Goal: Complete application form

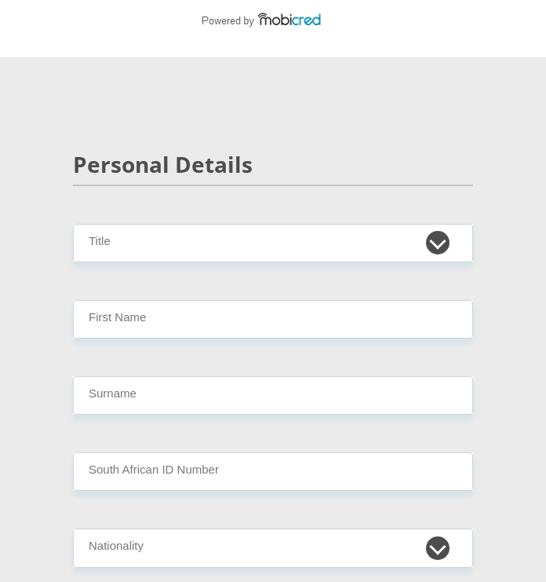
scroll to position [71, 0]
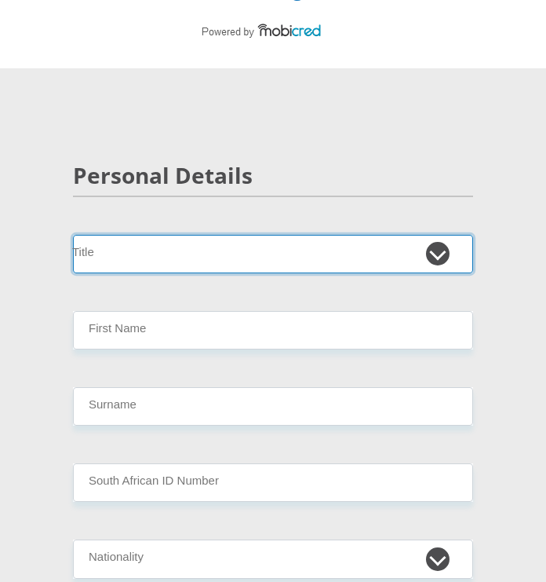
click at [98, 255] on select "Mr Ms Mrs Dr [PERSON_NAME]" at bounding box center [273, 254] width 400 height 38
select select "Mr"
click at [73, 235] on select "Mr Ms Mrs Dr Other" at bounding box center [273, 254] width 400 height 38
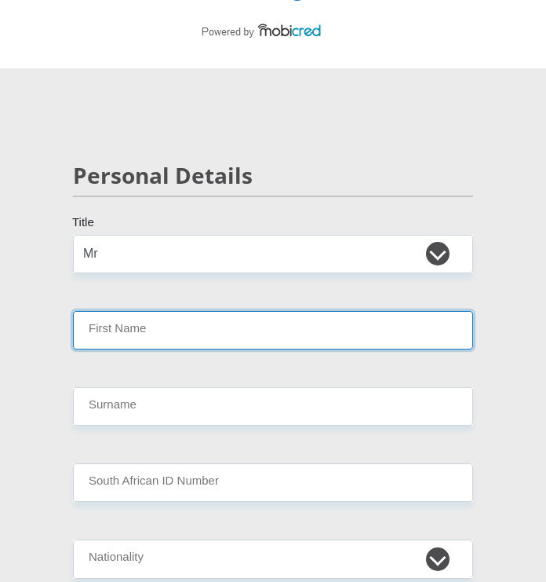
click at [100, 325] on input "First Name" at bounding box center [273, 330] width 400 height 38
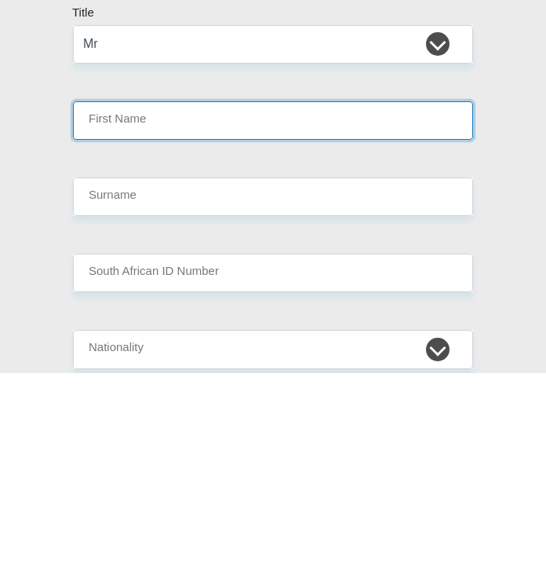
type input "Linda"
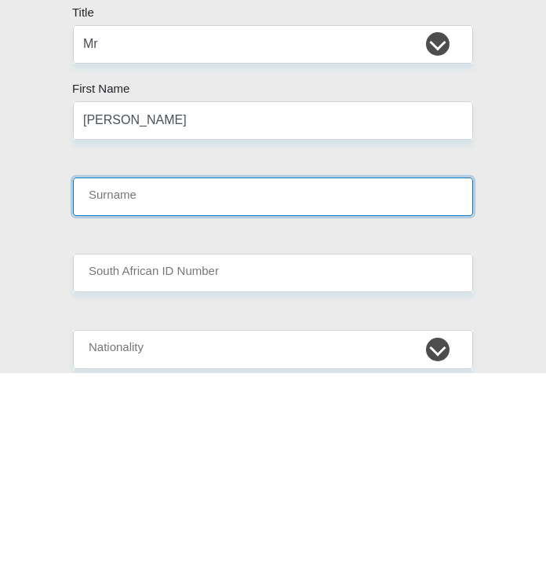
type input "Mahlangu"
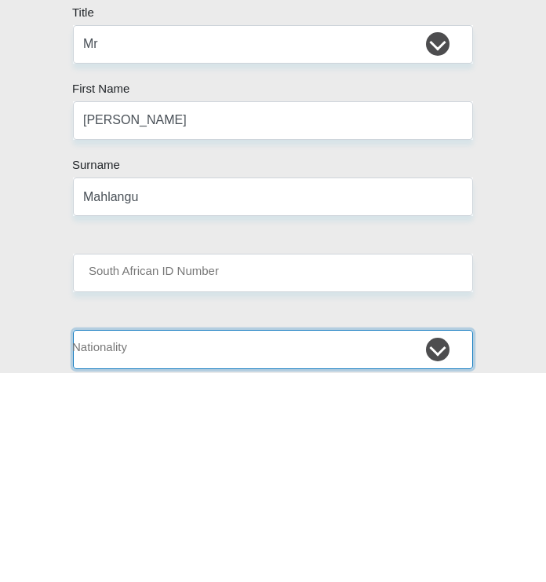
select select "ZAF"
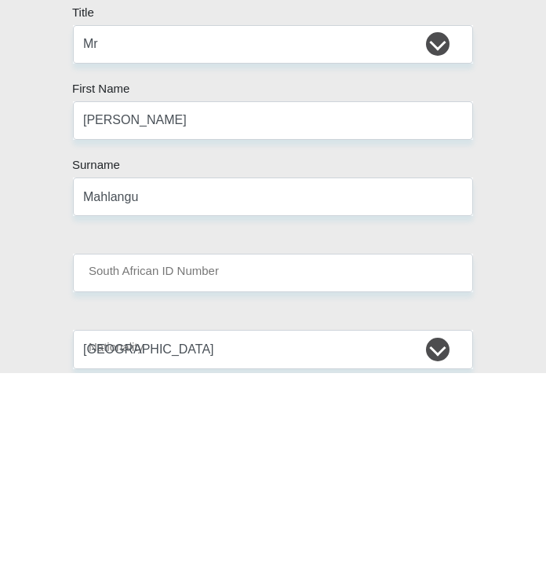
type input "0614916594"
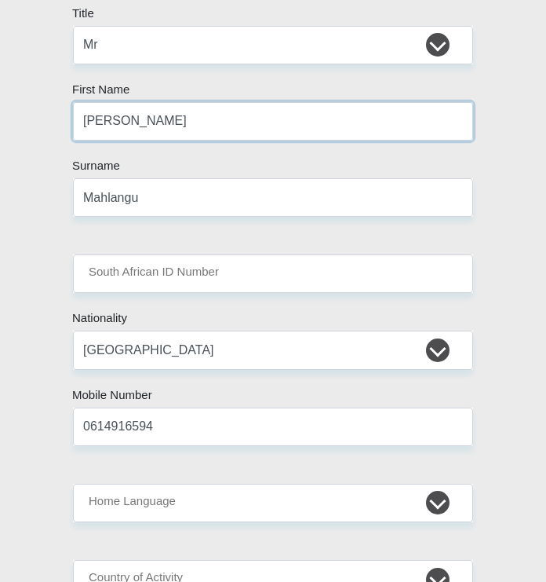
scroll to position [280, 0]
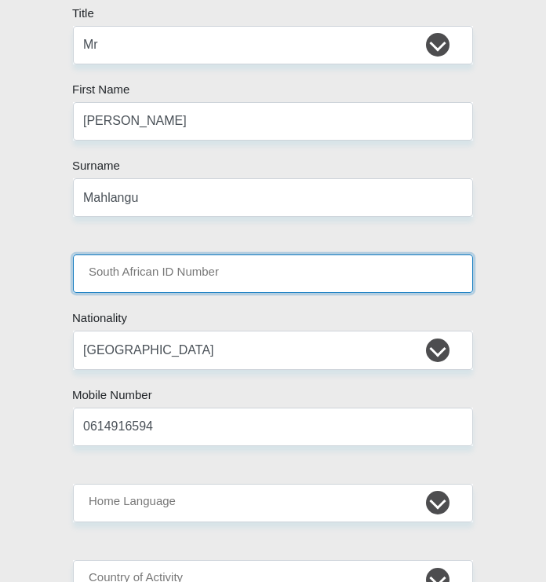
click at [99, 278] on input "South African ID Number" at bounding box center [273, 273] width 400 height 38
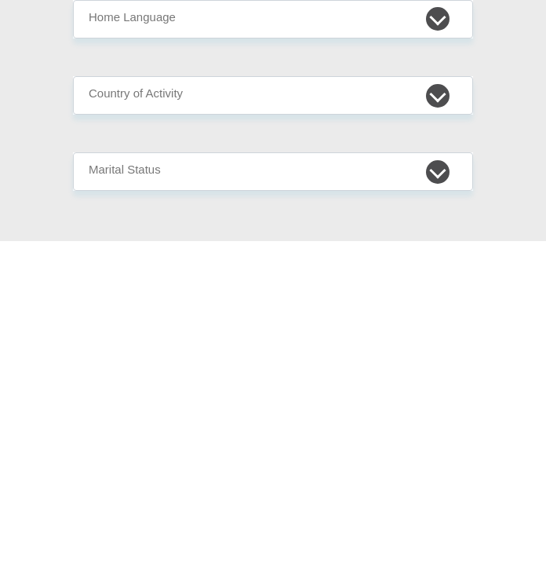
scroll to position [438, 0]
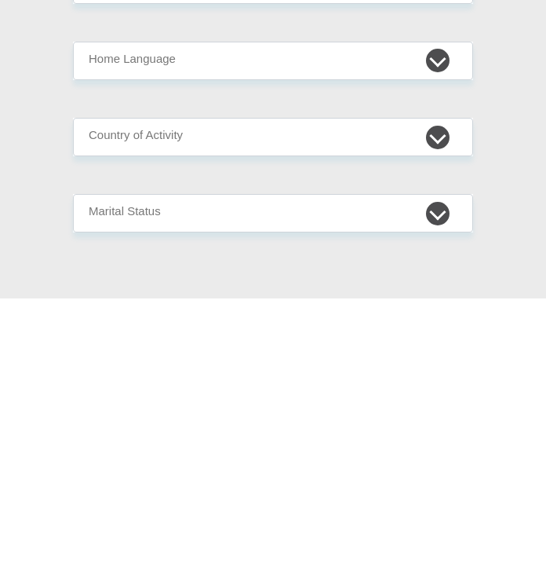
type input "9410255483085"
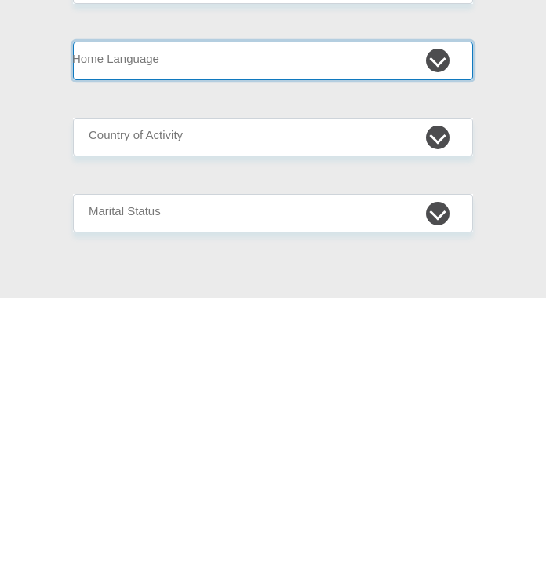
click at [440, 340] on select "Afrikaans English Sepedi South Ndebele Southern Sotho Swati Tsonga Tswana Venda…" at bounding box center [273, 345] width 400 height 38
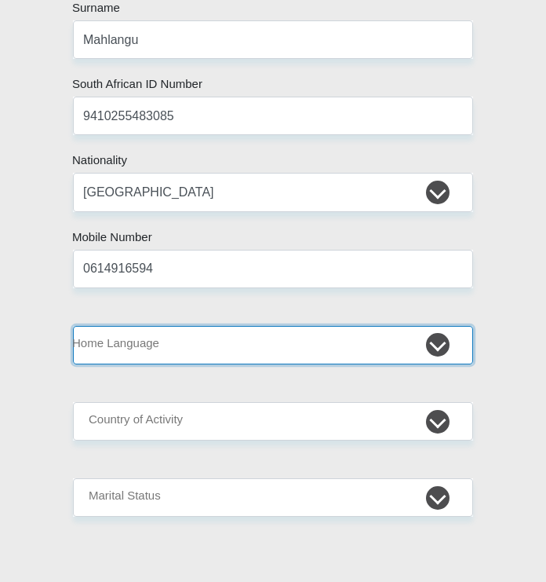
select select "eng"
click at [73, 326] on select "Afrikaans English Sepedi South Ndebele Southern Sotho Swati Tsonga Tswana Venda…" at bounding box center [273, 345] width 400 height 38
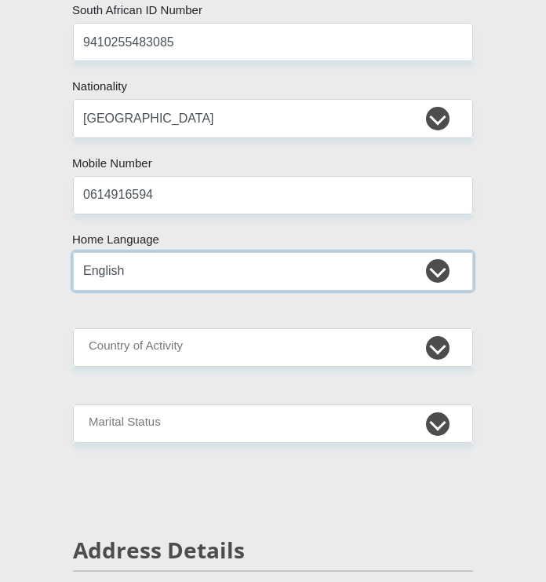
scroll to position [513, 0]
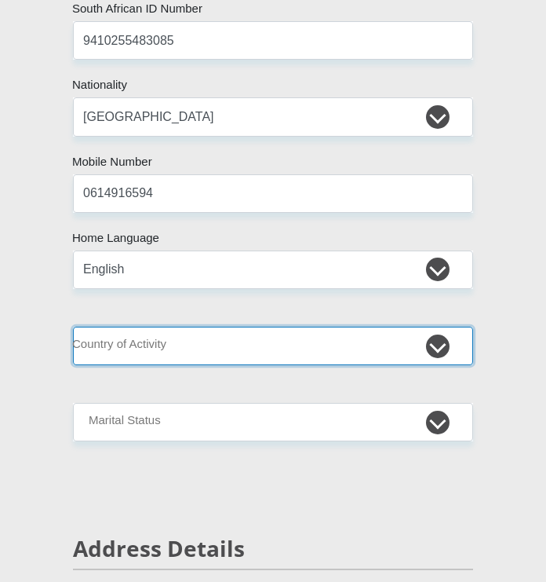
click at [427, 353] on select "South Africa Afghanistan Aland Islands Albania Algeria America Samoa American V…" at bounding box center [273, 346] width 400 height 38
select select "ZAF"
click at [73, 327] on select "South Africa Afghanistan Aland Islands Albania Algeria America Samoa American V…" at bounding box center [273, 346] width 400 height 38
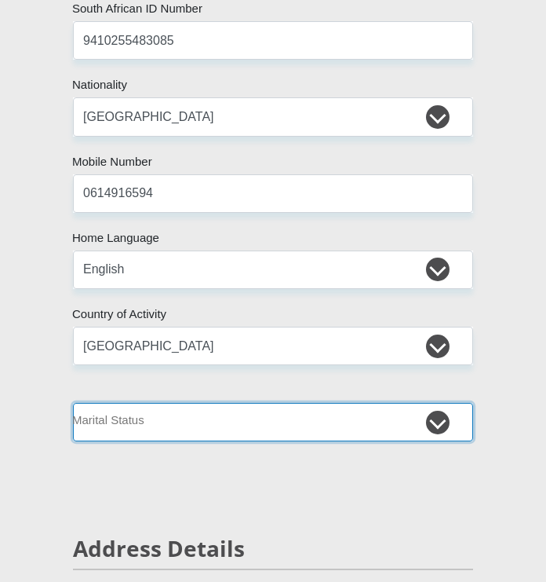
click at [444, 428] on select "Married ANC Single Divorced Widowed Married COP or Customary Law" at bounding box center [273, 422] width 400 height 38
select select "2"
click at [73, 403] on select "Married ANC Single Divorced Widowed Married COP or Customary Law" at bounding box center [273, 422] width 400 height 38
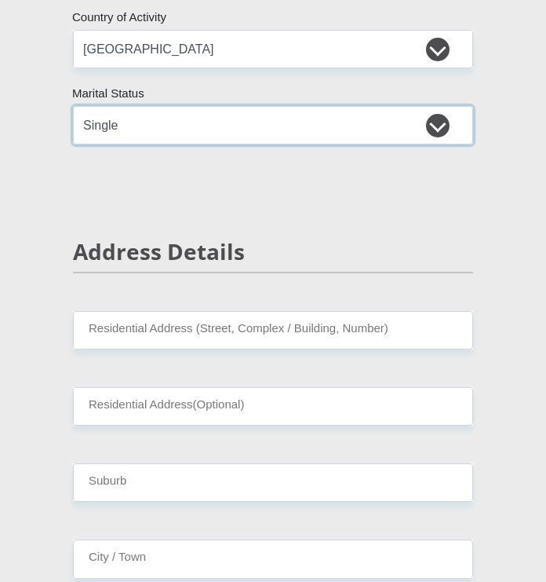
scroll to position [816, 0]
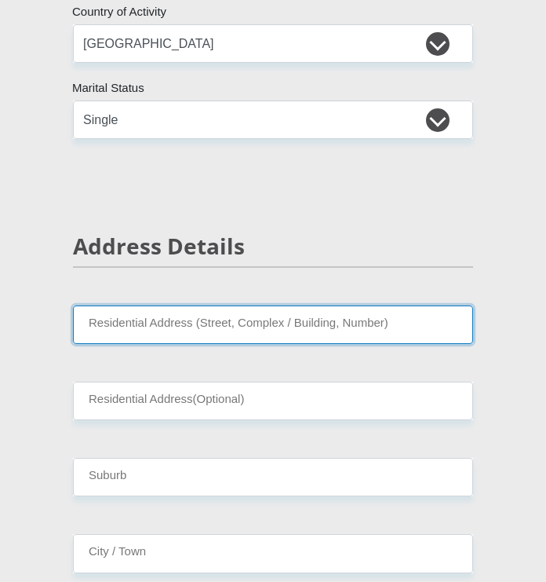
click at [384, 331] on input "Residential Address (Street, Complex / Building, Number)" at bounding box center [273, 324] width 400 height 38
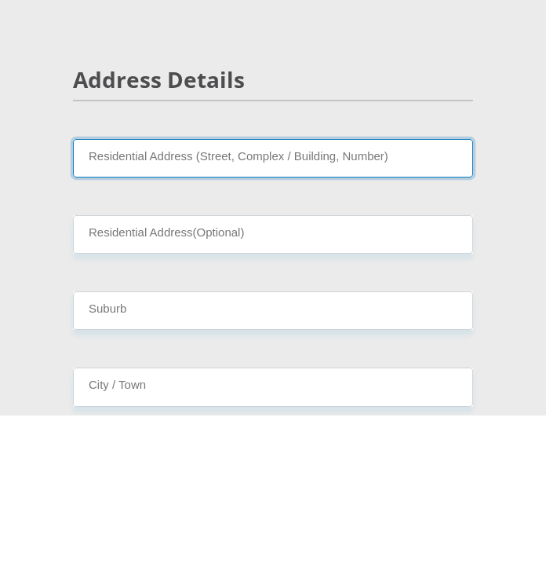
type input "116 5th Street"
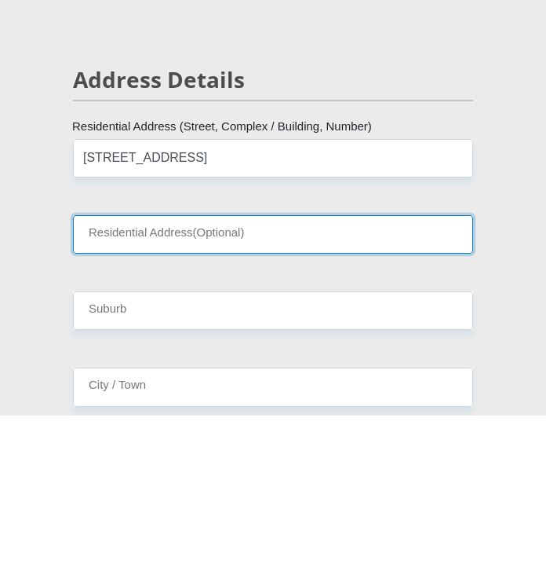
type input "Parkmore"
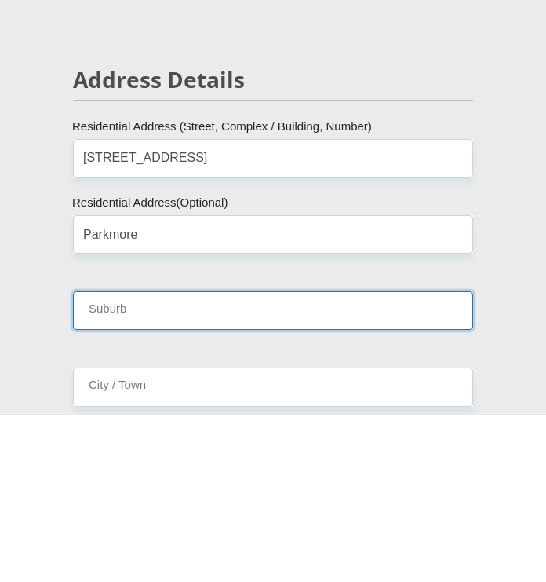
type input "Sandton"
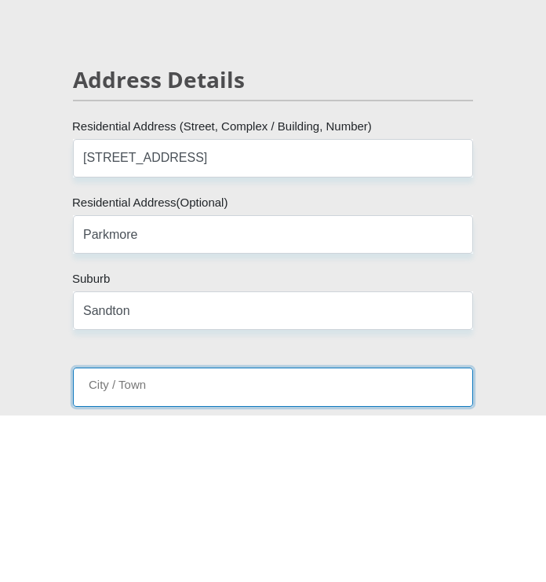
type input "Sandton"
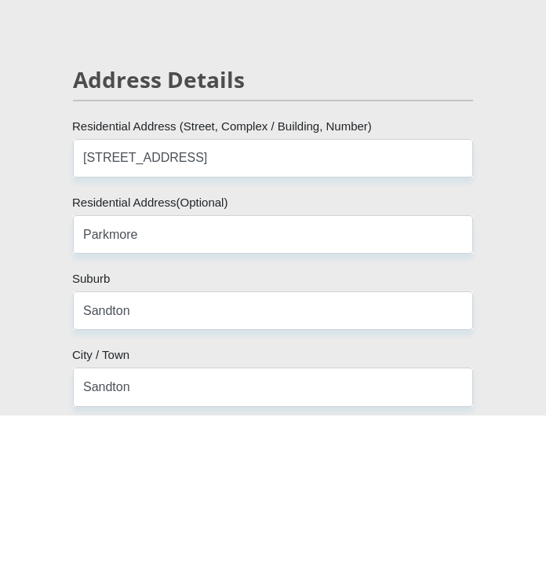
type input "2196"
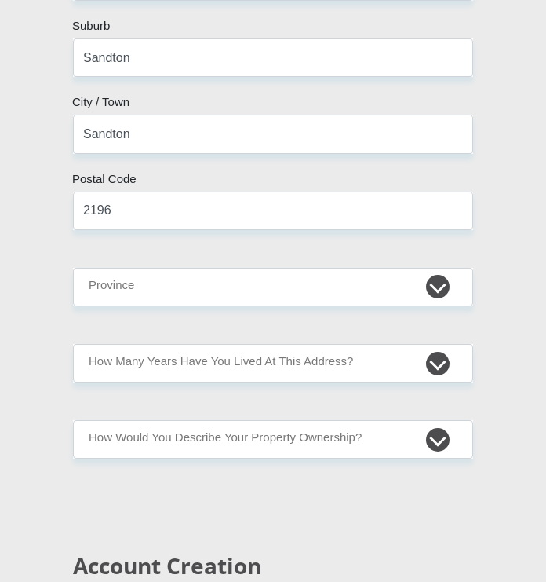
scroll to position [1233, 0]
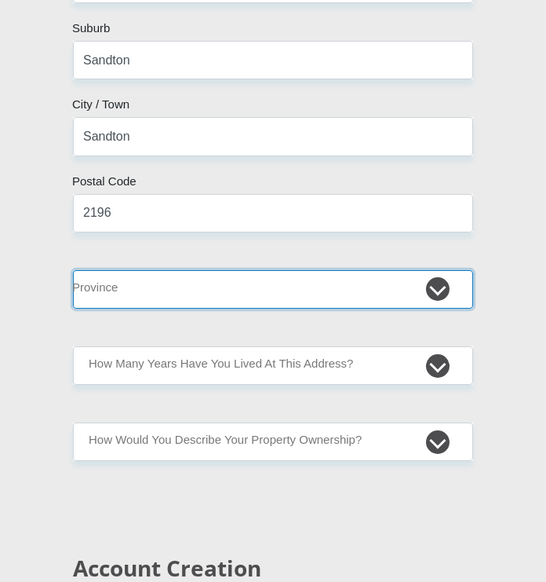
click at [432, 296] on select "Eastern Cape Free State Gauteng KwaZulu-Natal Limpopo Mpumalanga Northern Cape …" at bounding box center [273, 289] width 400 height 38
select select "Gauteng"
click at [73, 270] on select "Eastern Cape Free State Gauteng KwaZulu-Natal Limpopo Mpumalanga Northern Cape …" at bounding box center [273, 289] width 400 height 38
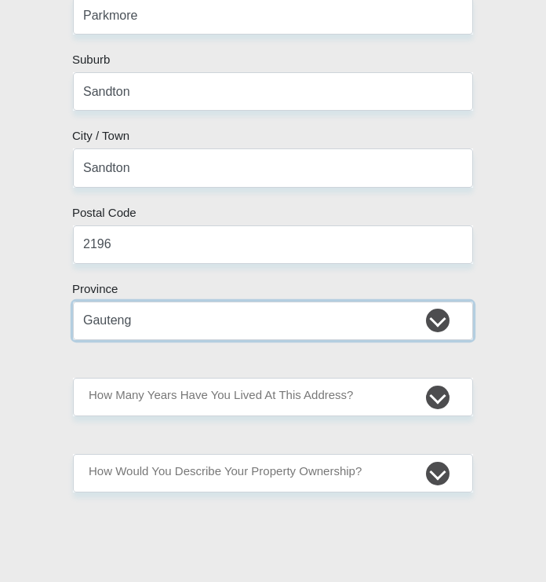
scroll to position [1181, 0]
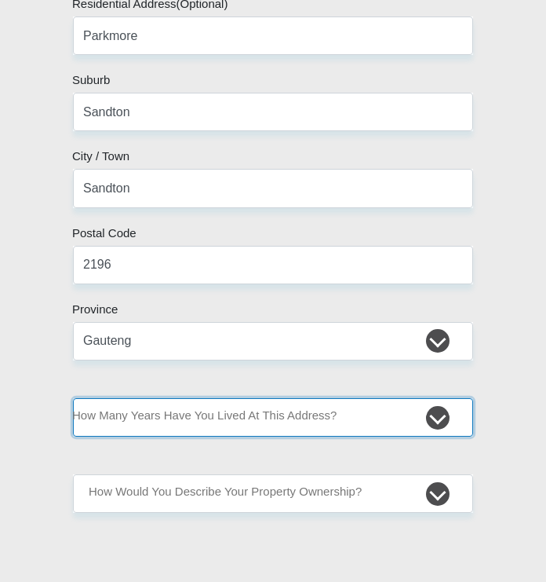
click at [432, 426] on select "less than 1 year 1-3 years 3-5 years 5+ years" at bounding box center [273, 417] width 400 height 38
select select "2"
click at [73, 398] on select "less than 1 year 1-3 years 3-5 years 5+ years" at bounding box center [273, 417] width 400 height 38
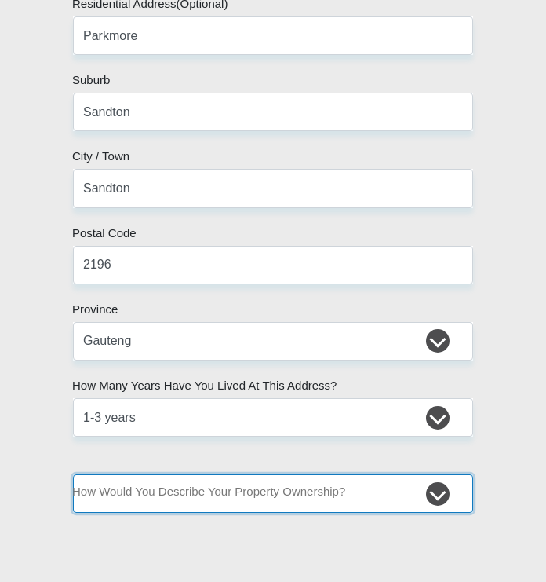
click at [449, 489] on select "Owned Rented Family Owned Company Dwelling" at bounding box center [273, 493] width 400 height 38
select select "Owned"
click at [73, 474] on select "Owned Rented Family Owned Company Dwelling" at bounding box center [273, 493] width 400 height 38
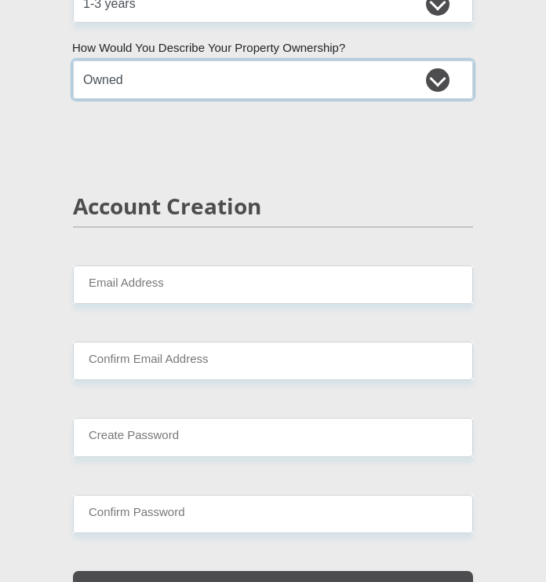
scroll to position [1595, 0]
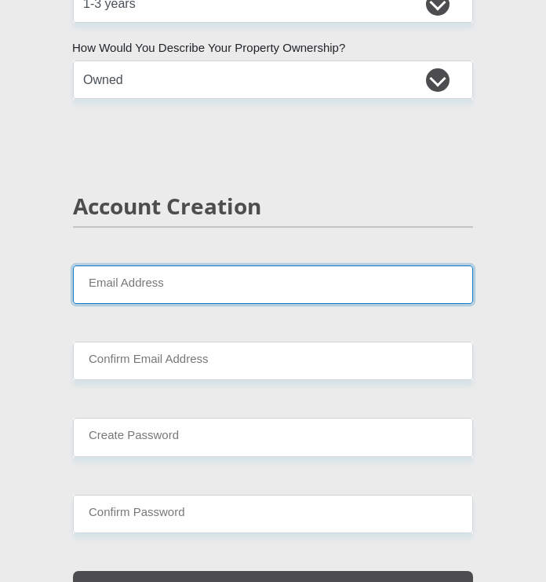
click at [396, 288] on input "Email Address" at bounding box center [273, 284] width 400 height 38
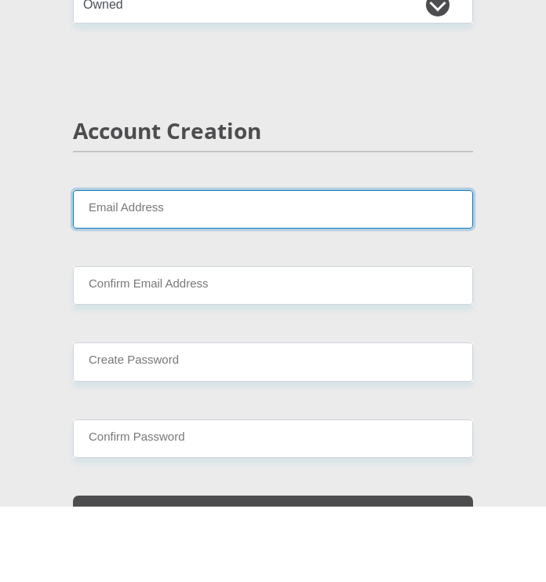
type input "lindamahlangu75@gmail.com"
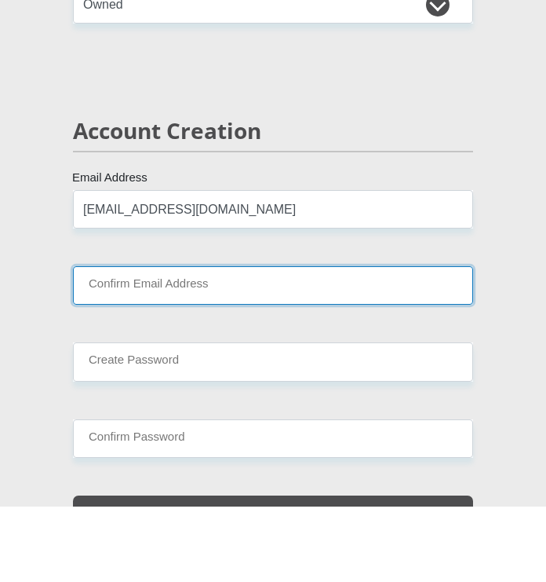
type input "lindamahlangu75@gmail.com"
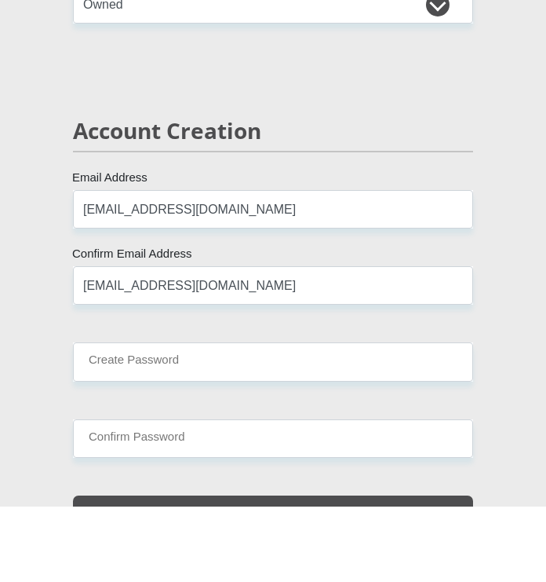
type input "0614916594"
type input "Linda"
type input "Mahlangu"
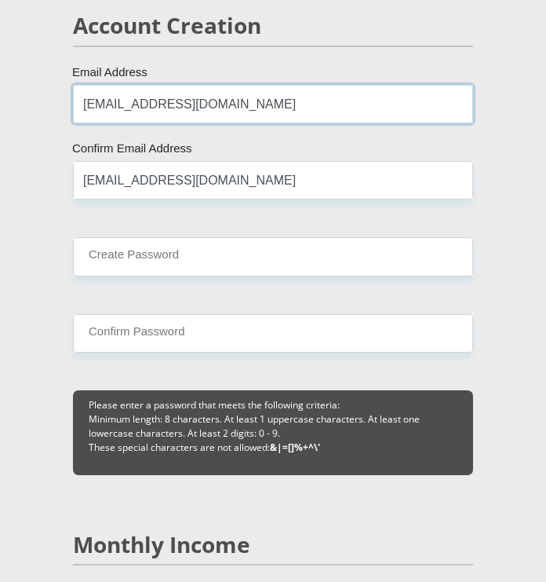
scroll to position [1777, 0]
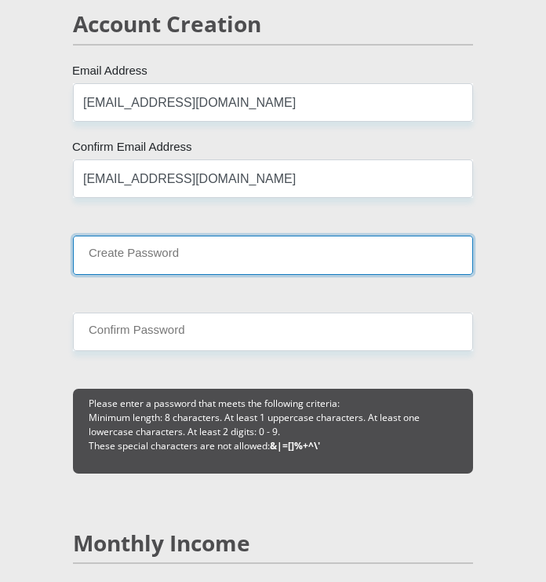
click at [95, 261] on input "Create Password" at bounding box center [273, 255] width 400 height 38
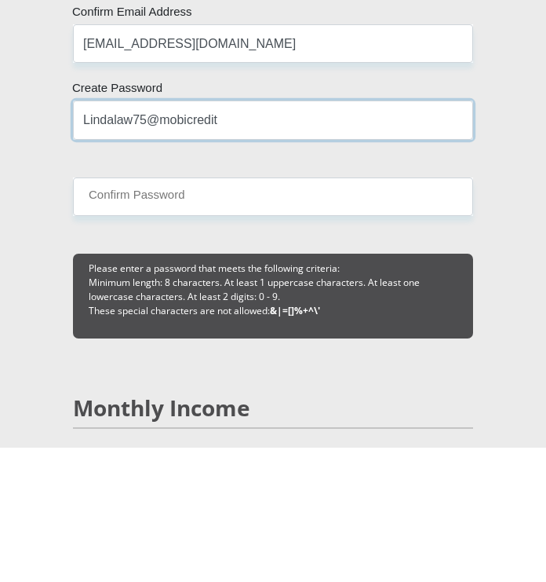
type input "Lindalaw75@mobicredit"
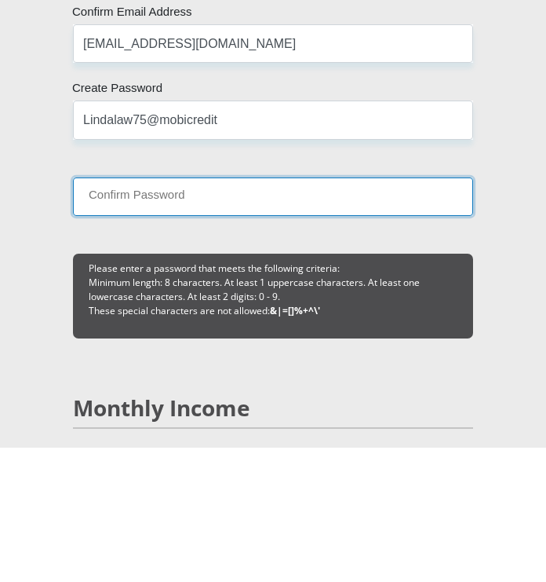
click at [106, 331] on input "Confirm Password" at bounding box center [273, 331] width 400 height 38
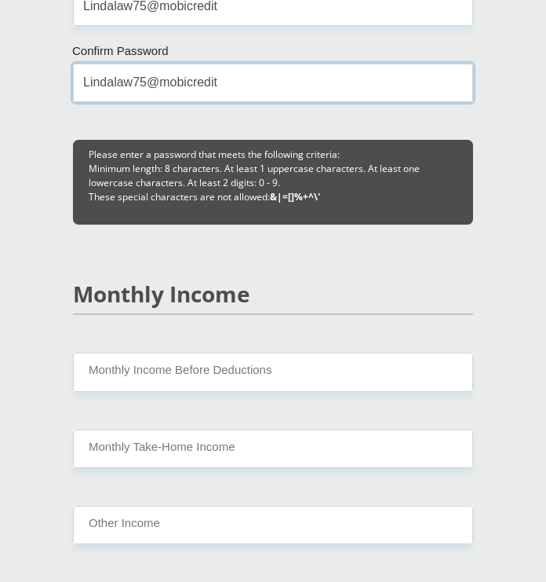
scroll to position [2026, 0]
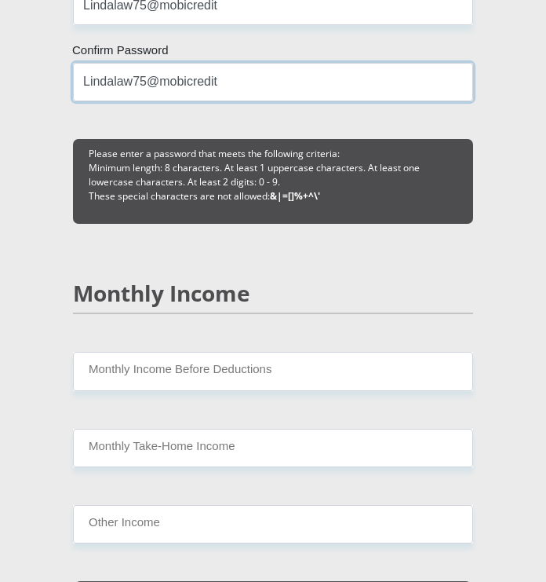
type input "Lindalaw75@mobicredit"
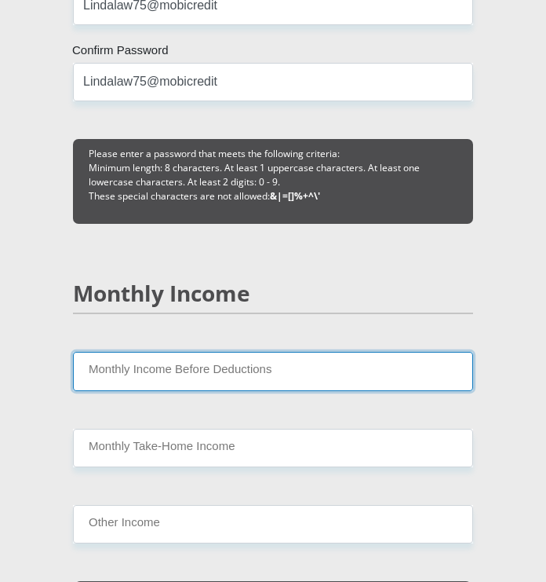
click at [93, 367] on input "Monthly Income Before Deductions" at bounding box center [273, 371] width 400 height 38
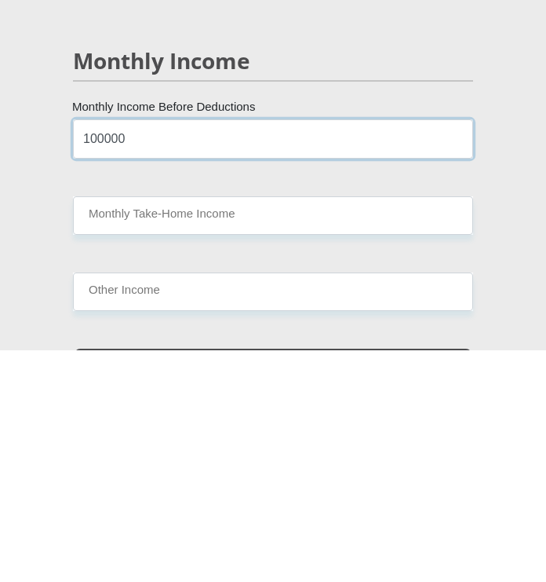
type input "100000"
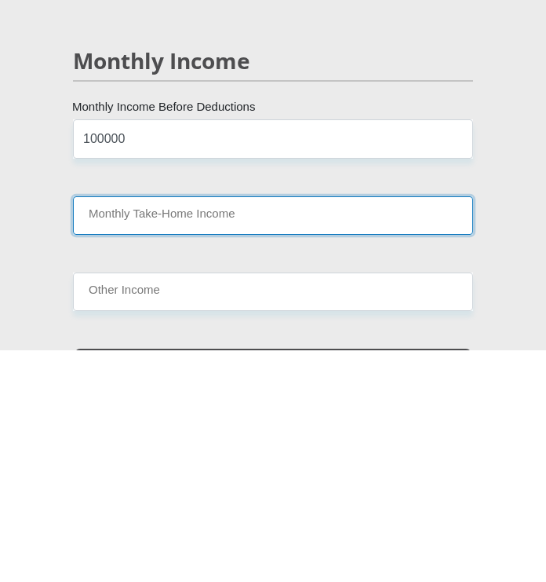
click at [108, 448] on input "Monthly Take-Home Income" at bounding box center [273, 448] width 400 height 38
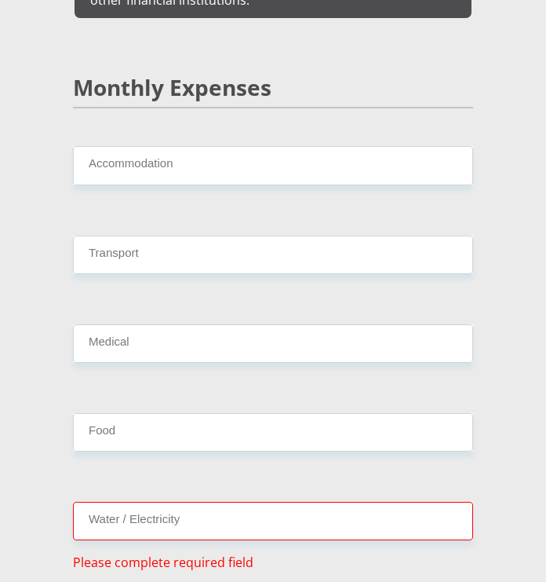
scroll to position [2843, 0]
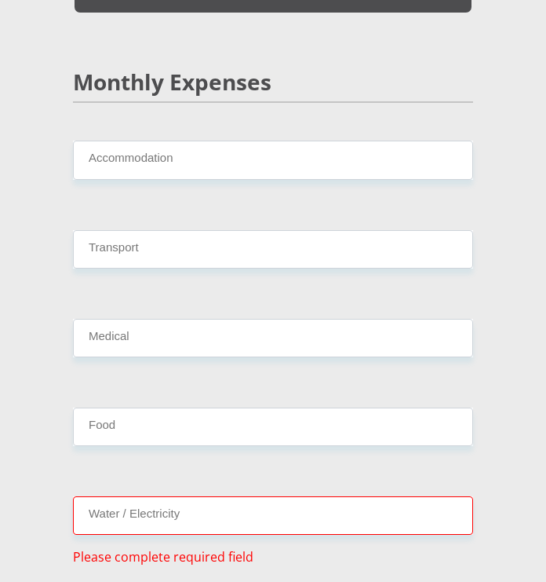
type input "65000"
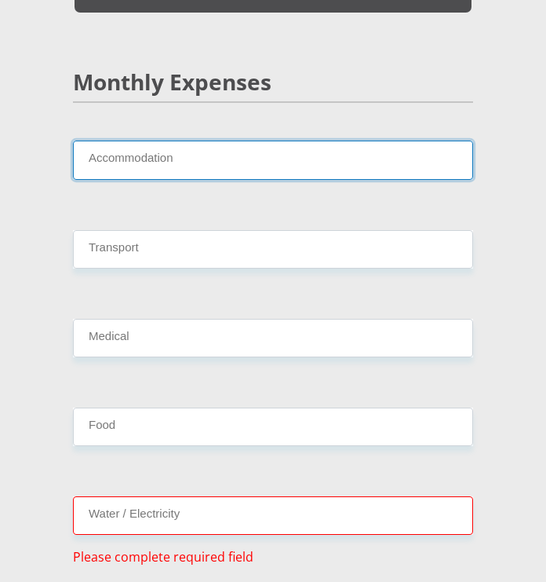
click at [111, 141] on input "Accommodation" at bounding box center [273, 160] width 400 height 38
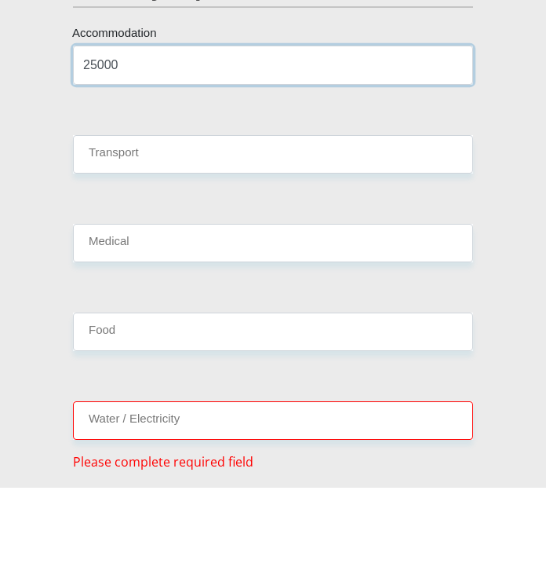
type input "25000"
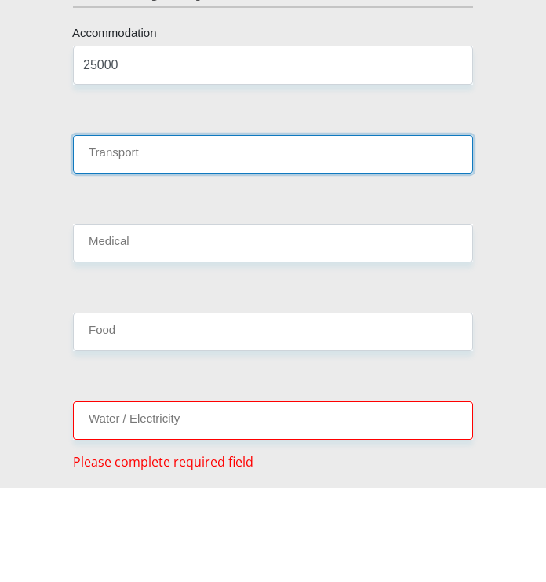
click at [102, 230] on input "Transport" at bounding box center [273, 249] width 400 height 38
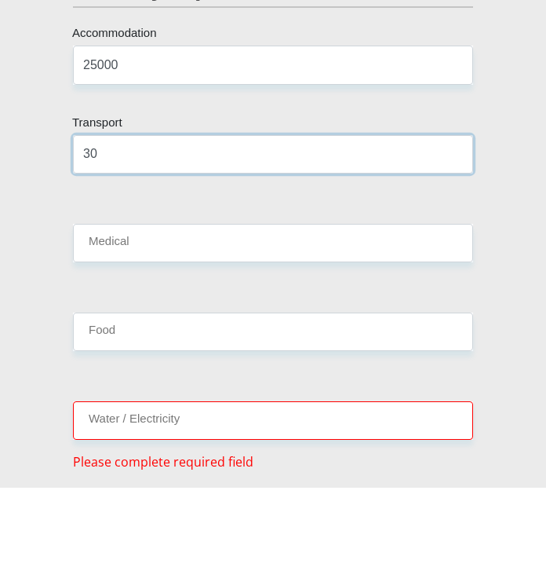
type input "3"
type input "1000"
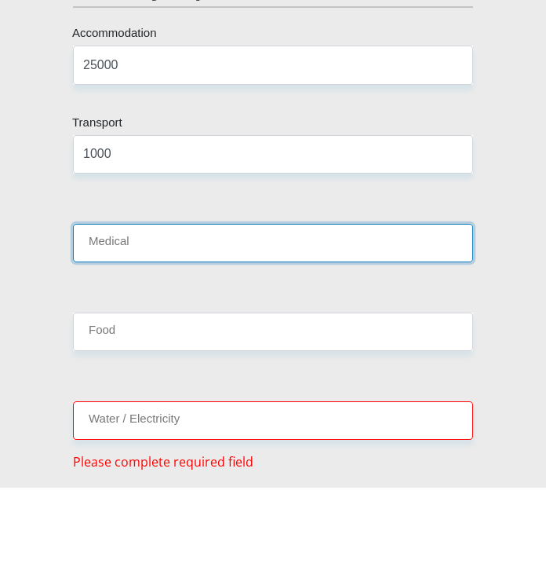
click at [96, 319] on input "Medical" at bounding box center [273, 338] width 400 height 38
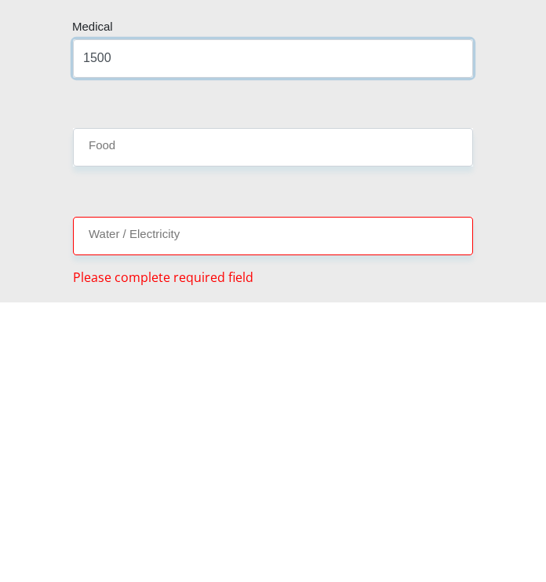
type input "1500"
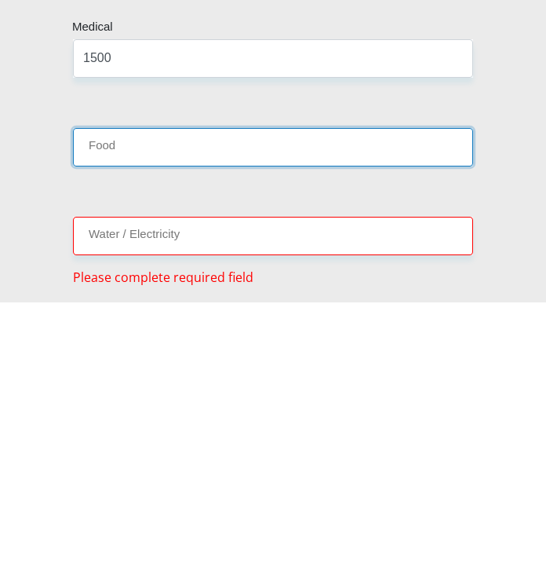
click at [102, 407] on input "Food" at bounding box center [273, 426] width 400 height 38
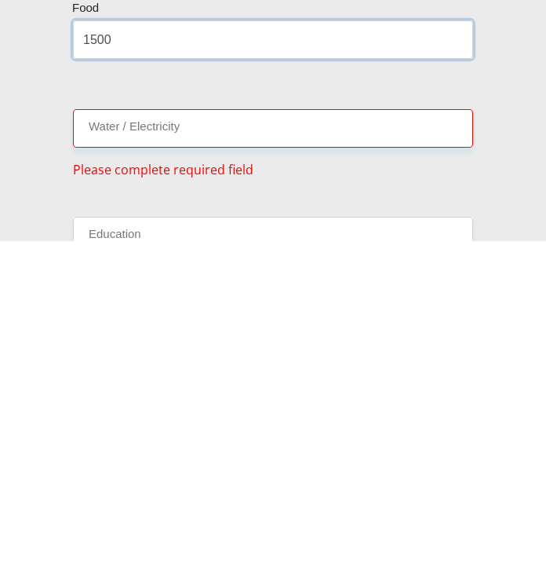
scroll to position [2891, 0]
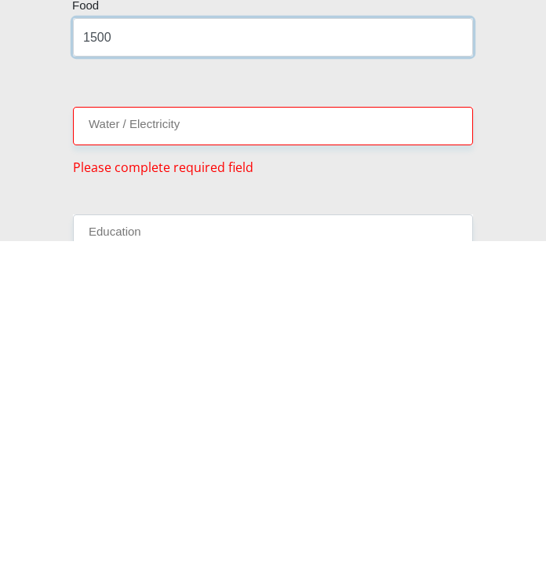
type input "1500"
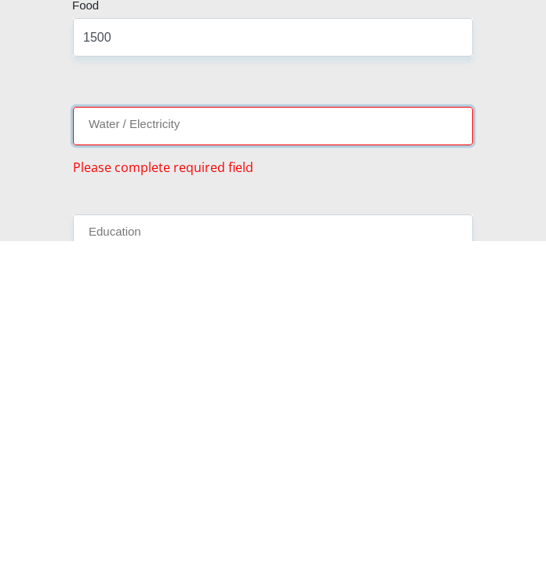
click at [123, 448] on input "Water / Electricity" at bounding box center [273, 467] width 400 height 38
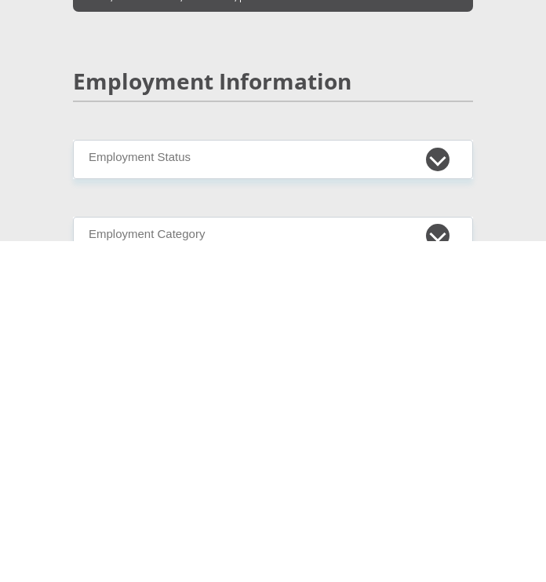
scroll to position [3286, 0]
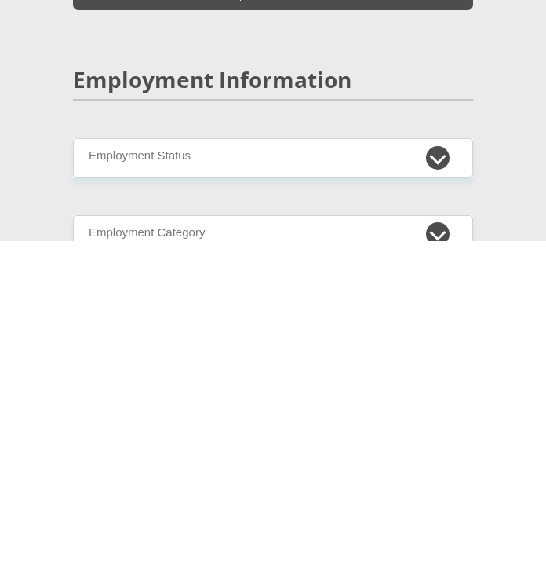
type input "3000"
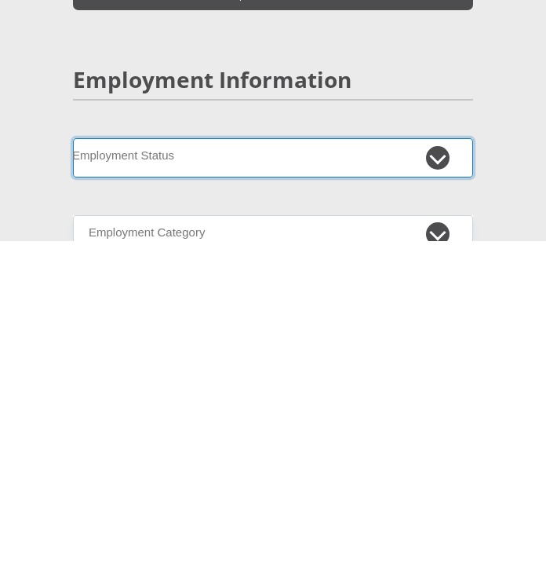
click at [104, 480] on select "Permanent/Full-time Part-time/Casual Contract Worker Self-Employed Housewife Re…" at bounding box center [273, 499] width 400 height 38
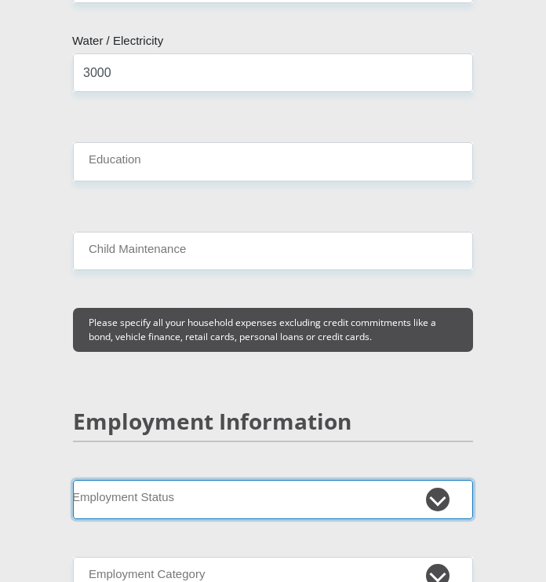
select select "1"
click at [73, 480] on select "Permanent/Full-time Part-time/Casual Contract Worker Self-Employed Housewife Re…" at bounding box center [273, 499] width 400 height 38
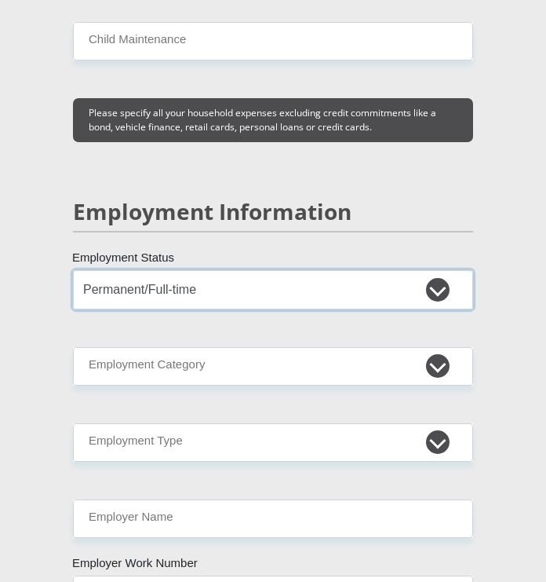
scroll to position [3495, 0]
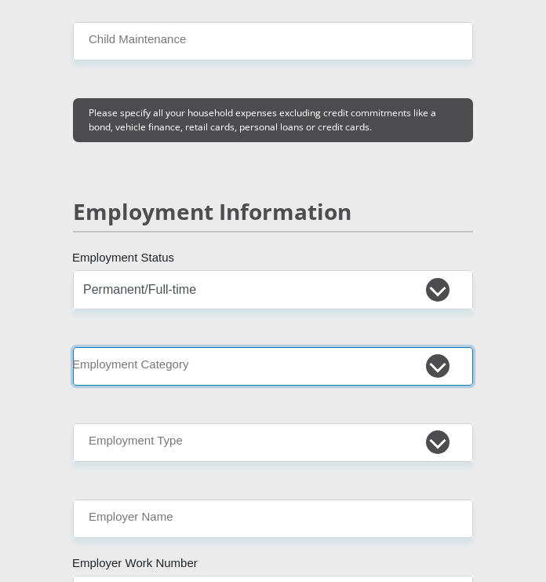
click at [137, 347] on select "AGRICULTURE ALCOHOL & TOBACCO CONSTRUCTION MATERIALS METALLURGY EQUIPMENT FOR R…" at bounding box center [273, 366] width 400 height 38
select select "75"
click at [73, 347] on select "AGRICULTURE ALCOHOL & TOBACCO CONSTRUCTION MATERIALS METALLURGY EQUIPMENT FOR R…" at bounding box center [273, 366] width 400 height 38
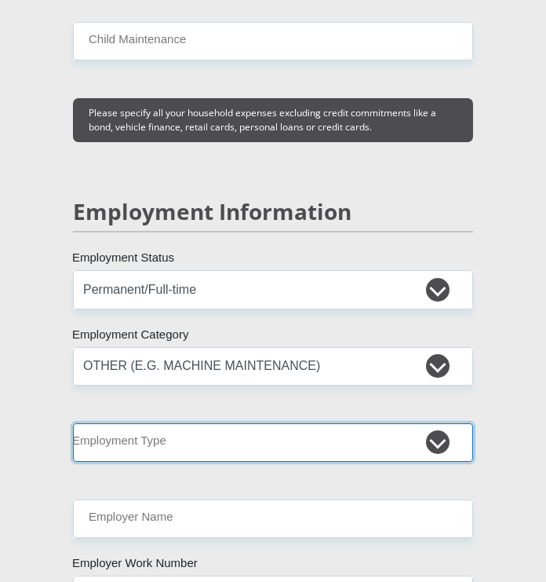
click at [93, 423] on select "College/Lecturer Craft Seller Creative Driver Executive Farmer Forces - Non Com…" at bounding box center [273, 442] width 400 height 38
select select "Licenced Professional"
click at [73, 423] on select "College/Lecturer Craft Seller Creative Driver Executive Farmer Forces - Non Com…" at bounding box center [273, 442] width 400 height 38
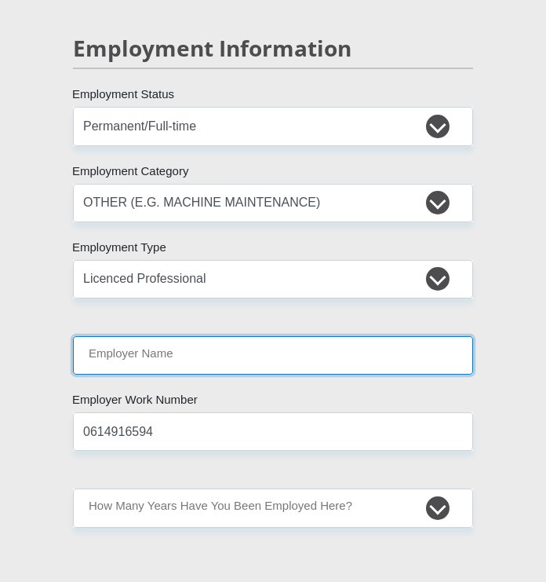
click at [97, 337] on input "Employer Name" at bounding box center [273, 355] width 400 height 38
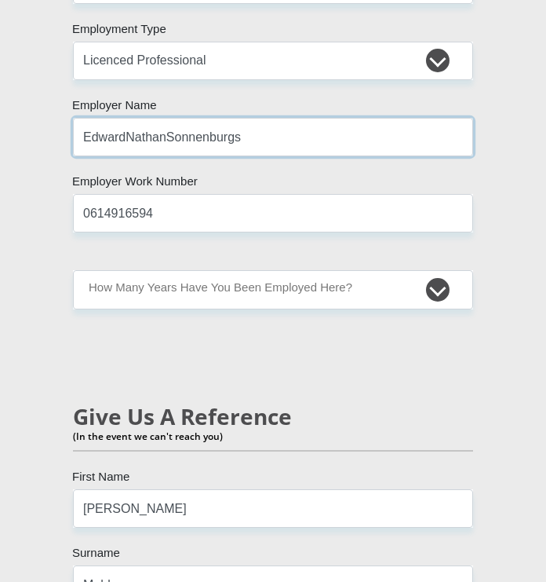
scroll to position [3876, 0]
type input "EdwardNathanSonnenburgs"
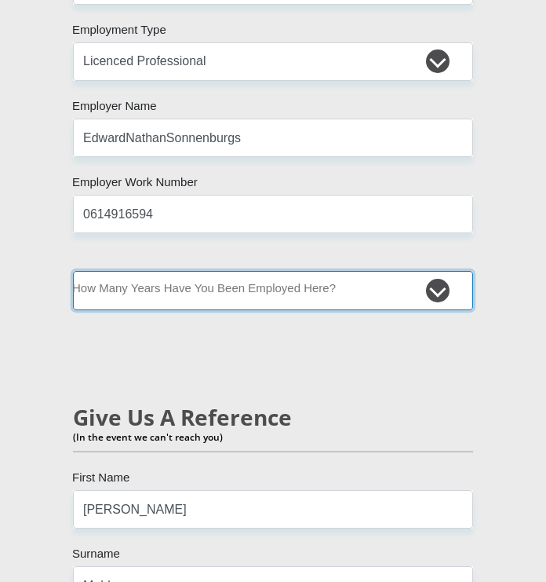
click at [86, 278] on select "less than 1 year 1-3 years 3-5 years 5+ years" at bounding box center [273, 290] width 400 height 38
select select "24"
click at [73, 271] on select "less than 1 year 1-3 years 3-5 years 5+ years" at bounding box center [273, 290] width 400 height 38
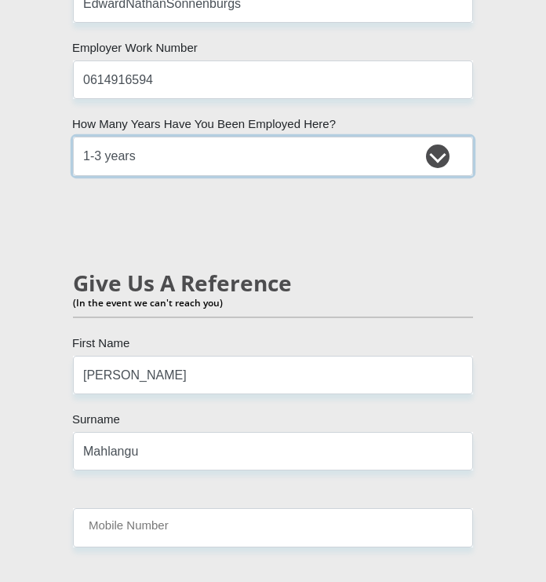
scroll to position [4015, 0]
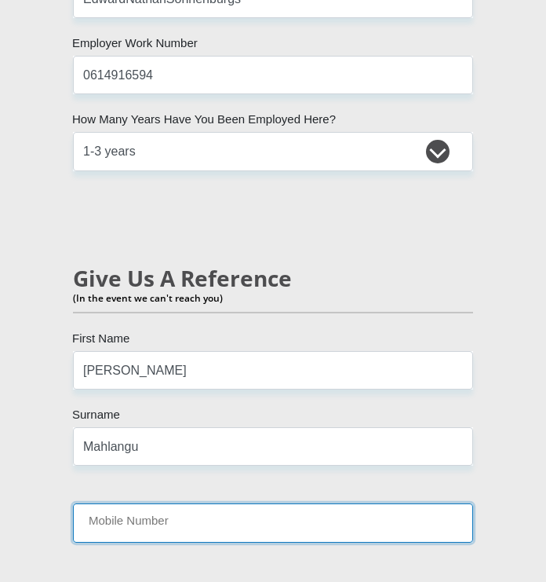
click at [90, 503] on input "Mobile Number" at bounding box center [273, 522] width 400 height 38
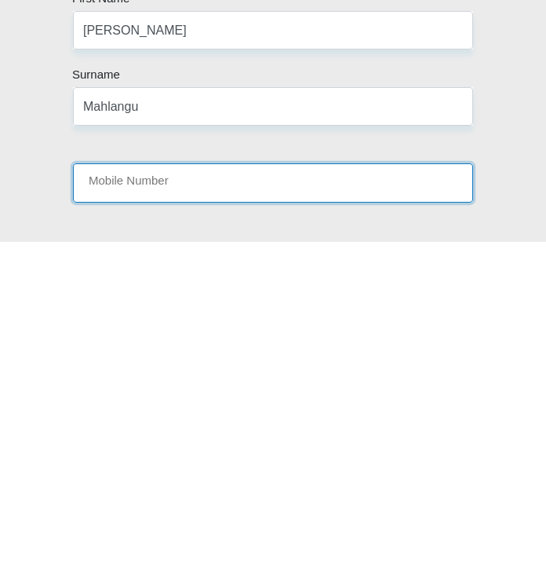
type input "07734040146"
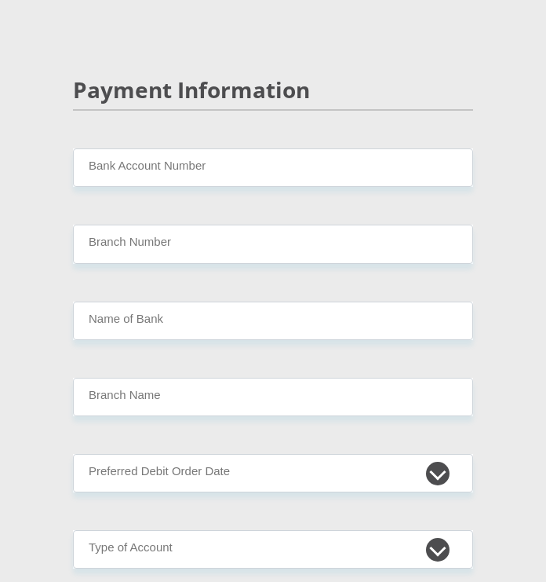
scroll to position [4576, 0]
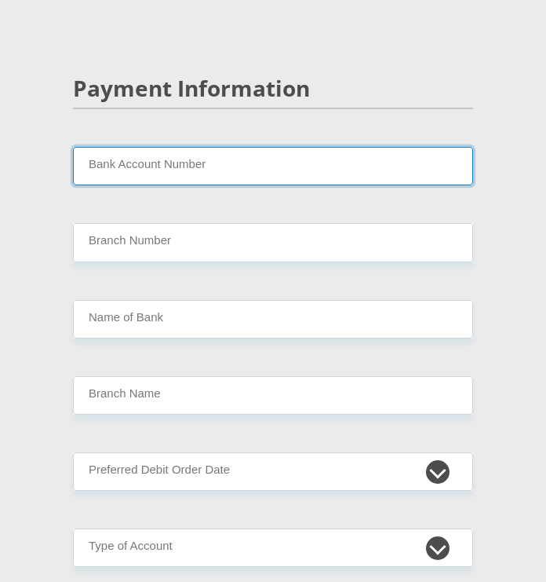
click at [124, 148] on input "Bank Account Number" at bounding box center [273, 166] width 400 height 38
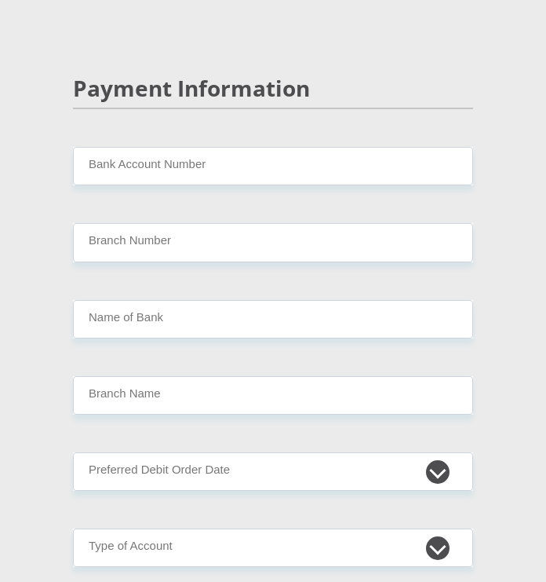
click at [366, 147] on input "Bank Account Number" at bounding box center [273, 166] width 400 height 38
type input "5"
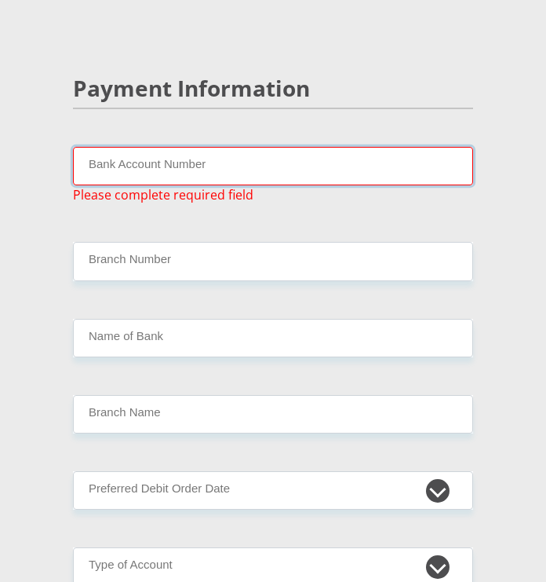
click at [418, 147] on input "Bank Account Number" at bounding box center [273, 166] width 400 height 38
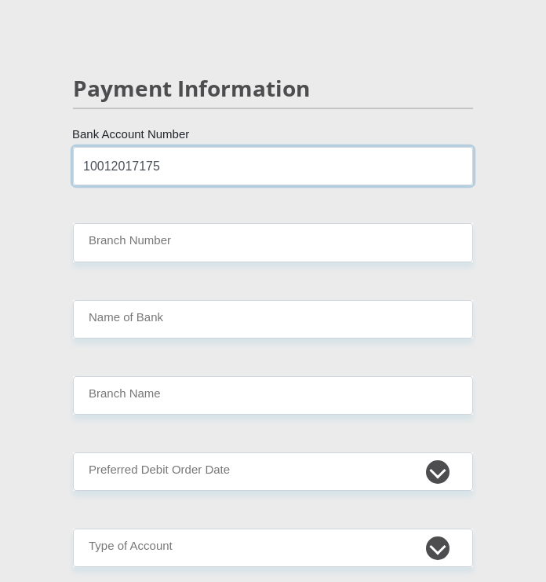
type input "10012017175"
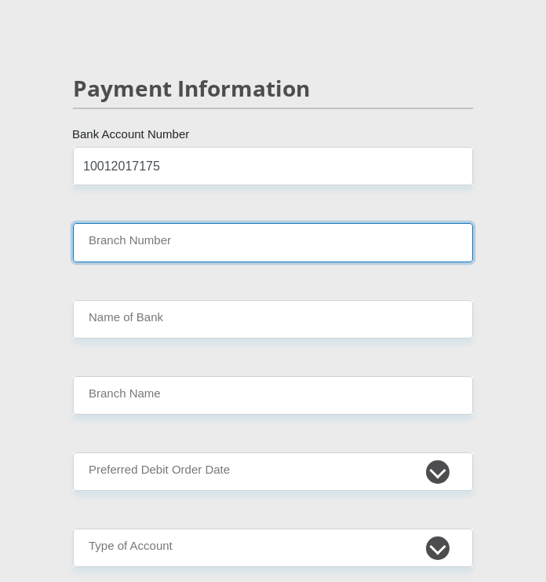
click at [374, 223] on input "Branch Number" at bounding box center [273, 242] width 400 height 38
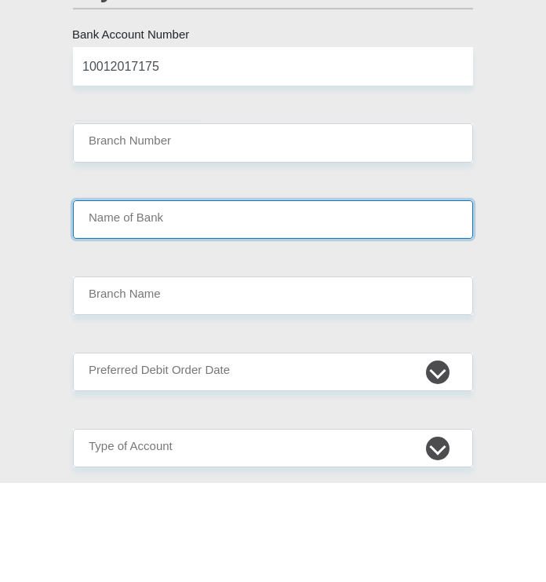
click at [289, 300] on input "Name of Bank" at bounding box center [273, 319] width 400 height 38
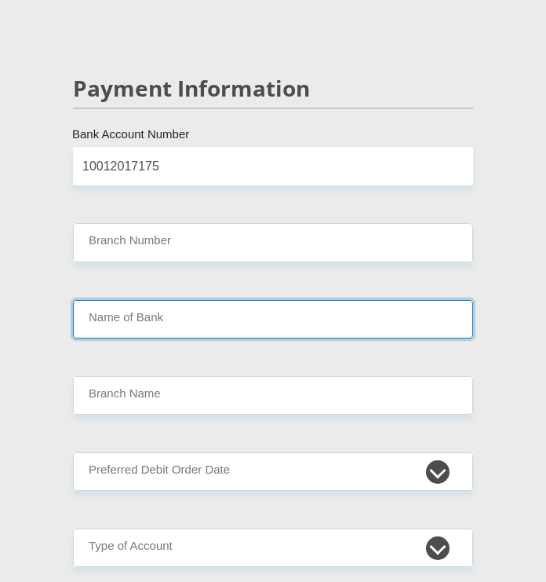
click at [433, 304] on input "Name of Bank" at bounding box center [273, 319] width 400 height 38
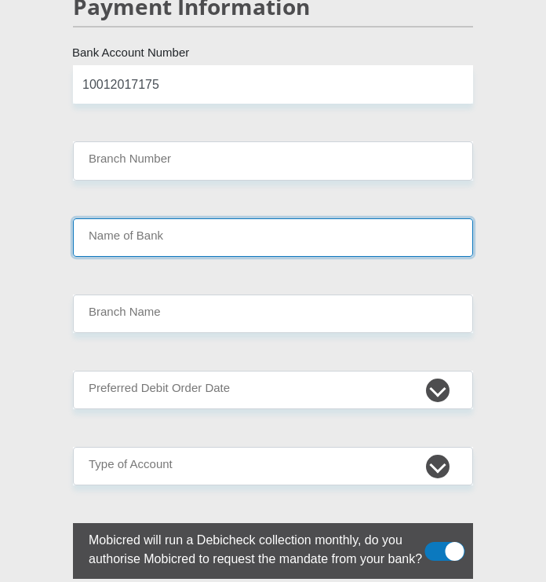
scroll to position [4657, 0]
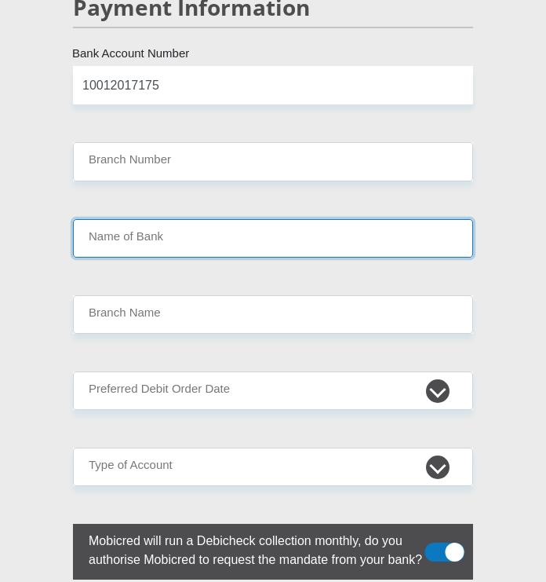
click at [407, 223] on input "Name of Bank" at bounding box center [273, 238] width 400 height 38
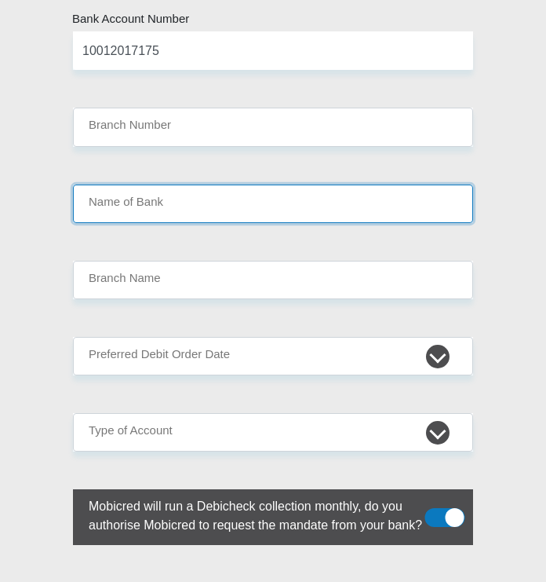
scroll to position [4692, 0]
click at [401, 188] on input "Name of Bank" at bounding box center [273, 204] width 400 height 38
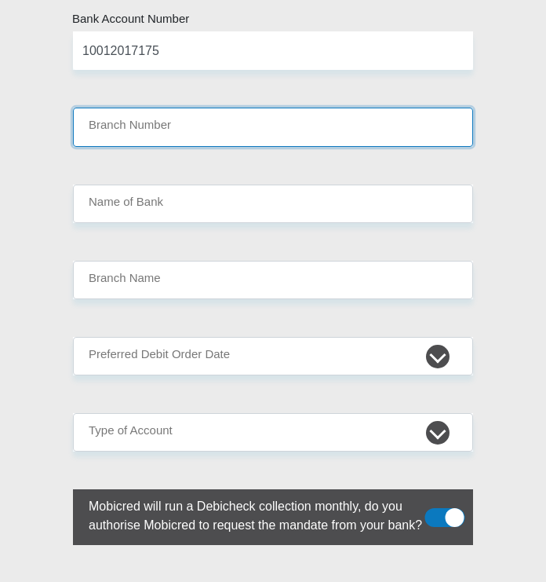
click at [446, 108] on input "Branch Number" at bounding box center [273, 127] width 400 height 38
click at [94, 108] on input "Branch Number" at bounding box center [273, 127] width 400 height 38
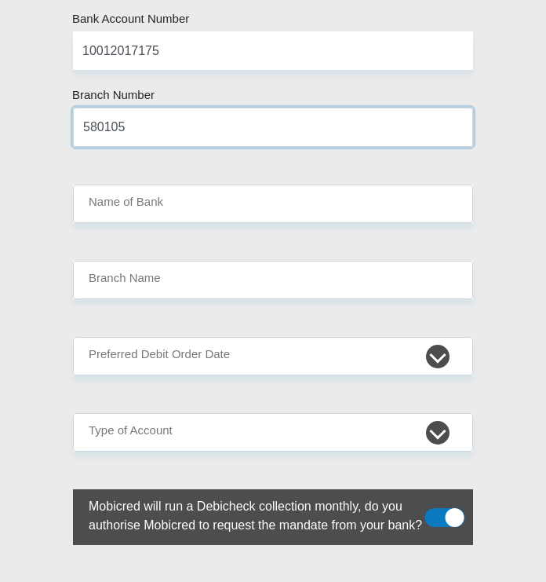
type input "580105"
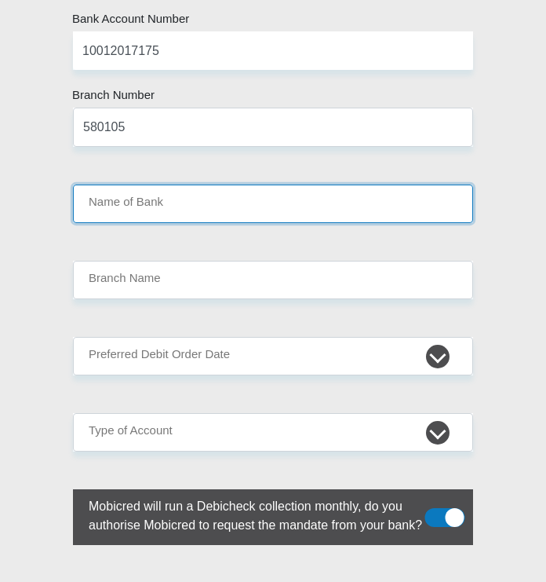
click at [407, 185] on input "Name of Bank" at bounding box center [273, 204] width 400 height 38
type input "INVESTEC BANK LIMITED"
type input "INVESTEC BANK GRAYSTON DRIVE"
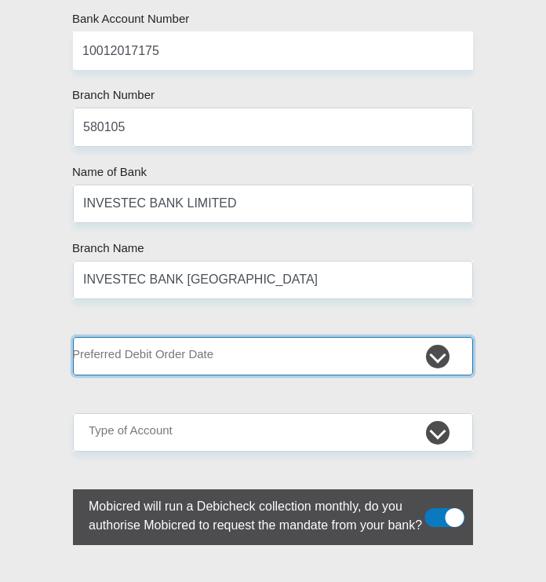
click at [437, 337] on select "1st 2nd 3rd 4th 5th 7th 18th 19th 20th 21st 22nd 23rd 24th 25th 26th 27th 28th …" at bounding box center [273, 356] width 400 height 38
select select "25"
click at [73, 337] on select "1st 2nd 3rd 4th 5th 7th 18th 19th 20th 21st 22nd 23rd 24th 25th 26th 27th 28th …" at bounding box center [273, 356] width 400 height 38
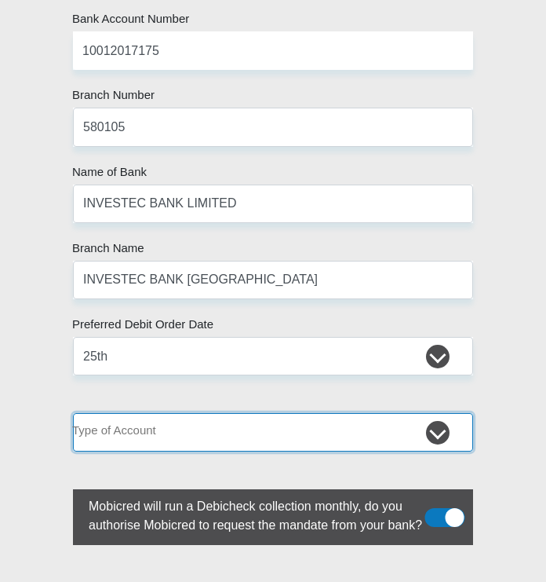
click at [105, 413] on select "Cheque Savings" at bounding box center [273, 432] width 400 height 38
select select "CUR"
click at [73, 413] on select "Cheque Savings" at bounding box center [273, 432] width 400 height 38
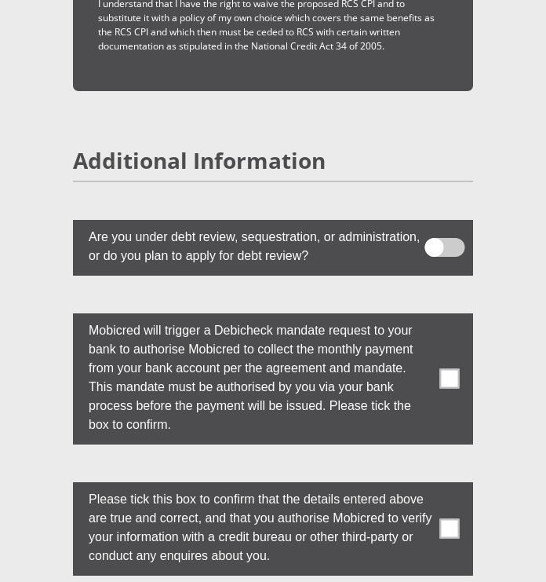
scroll to position [6100, 0]
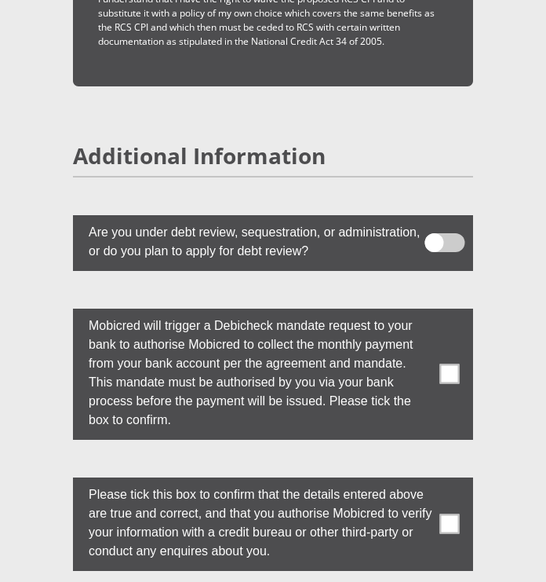
click at [450, 364] on span at bounding box center [450, 374] width 20 height 20
click at [438, 312] on input "checkbox" at bounding box center [438, 312] width 0 height 0
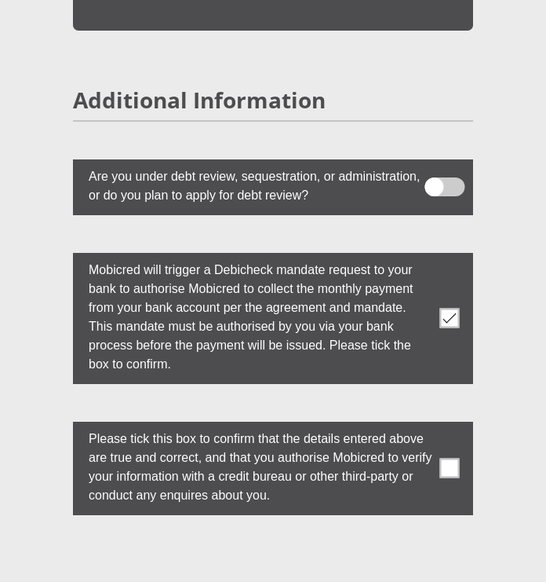
scroll to position [6164, 0]
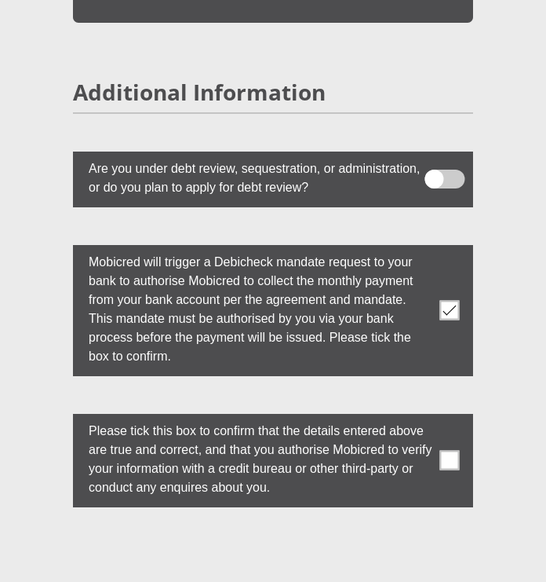
click at [437, 455] on label at bounding box center [273, 460] width 400 height 93
click at [438, 417] on input "checkbox" at bounding box center [438, 417] width 0 height 0
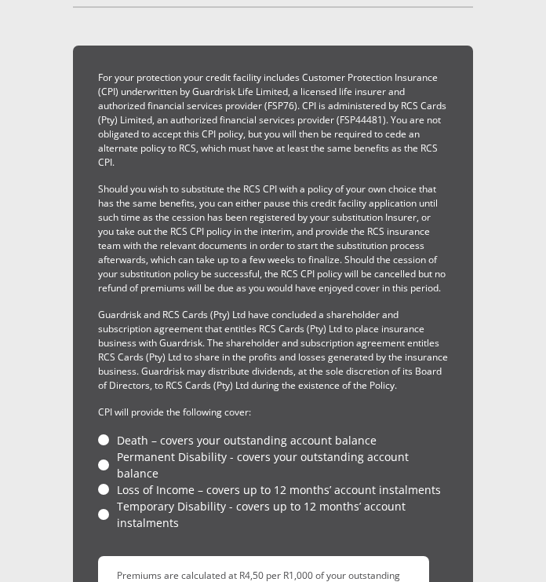
scroll to position [6491, 0]
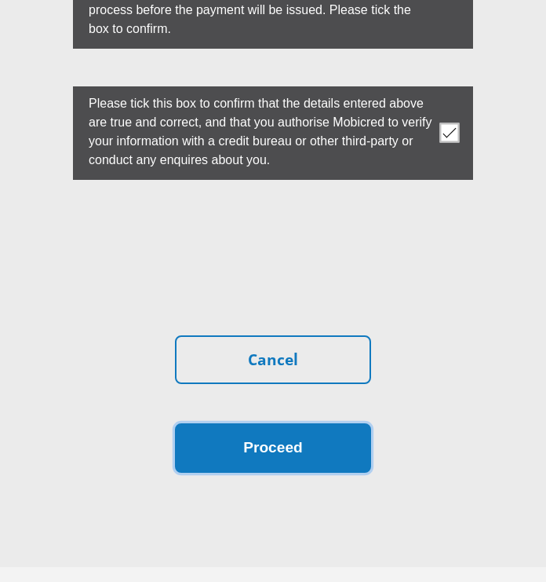
click at [199, 423] on button "Proceed" at bounding box center [273, 447] width 196 height 49
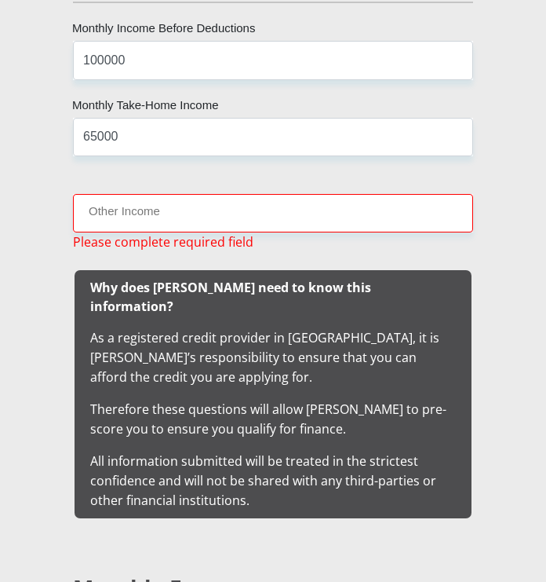
scroll to position [2334, 0]
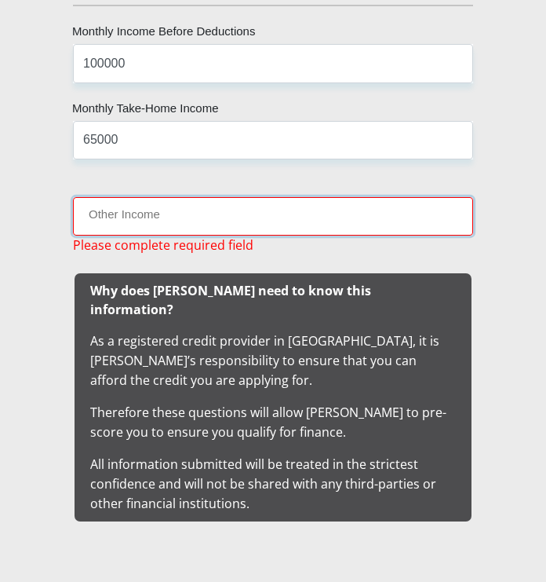
click at [104, 236] on input "Other Income" at bounding box center [273, 216] width 400 height 38
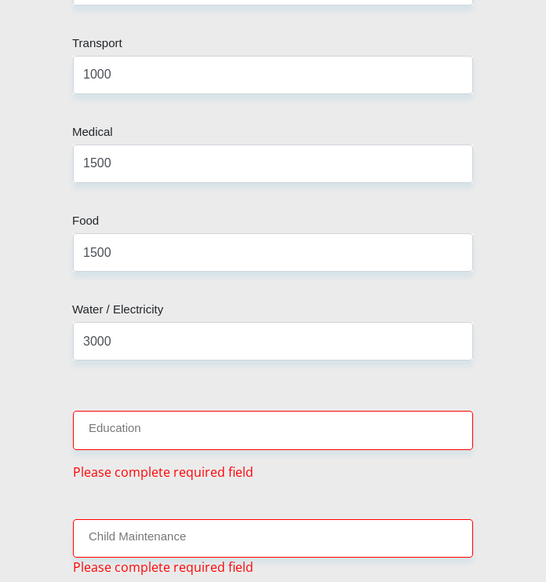
scroll to position [3021, 0]
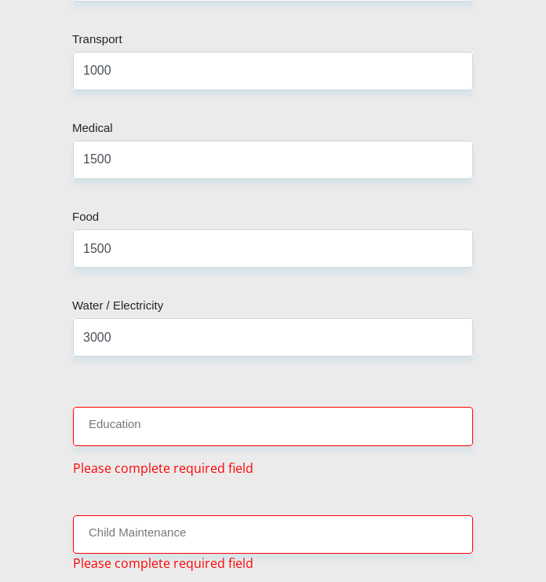
type input "0"
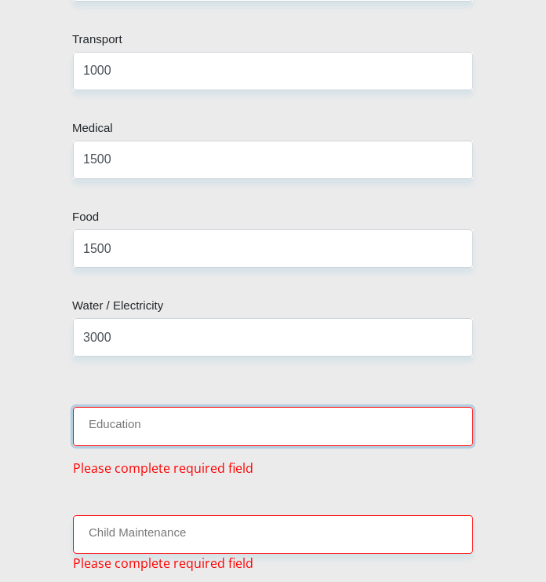
click at [93, 407] on input "Education" at bounding box center [273, 426] width 400 height 38
click at [102, 407] on input "Education" at bounding box center [273, 426] width 400 height 38
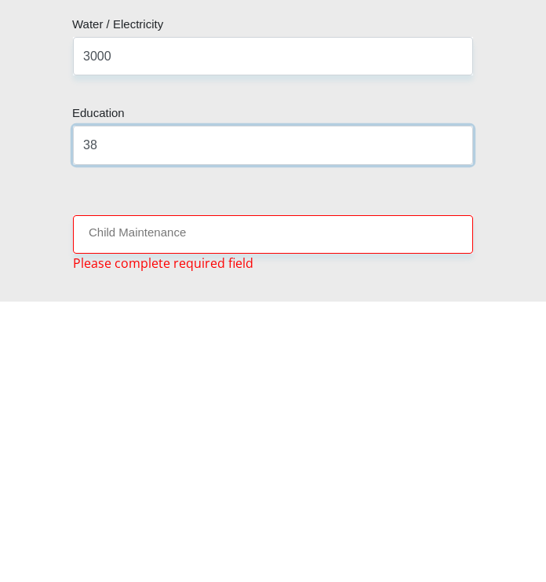
click at [108, 407] on input "38" at bounding box center [273, 426] width 400 height 38
type input "3"
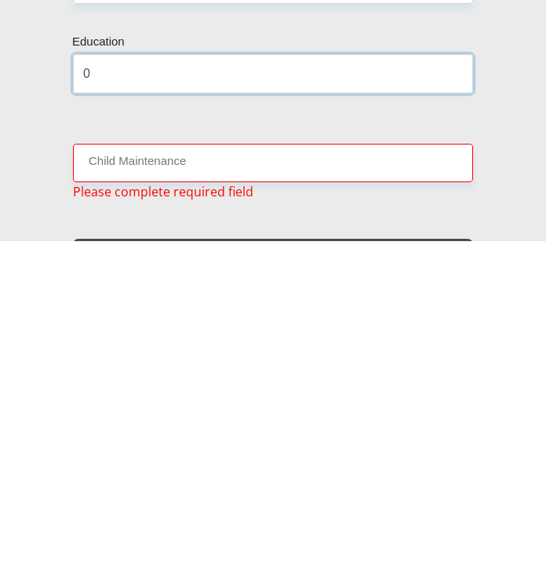
type input "0"
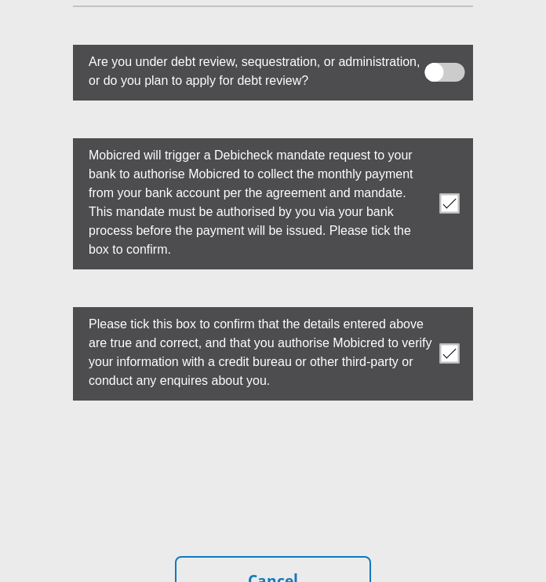
click at [90, 142] on label "Mobicred will trigger a Debicheck mandate request to your bank to authorise Mob…" at bounding box center [253, 200] width 360 height 125
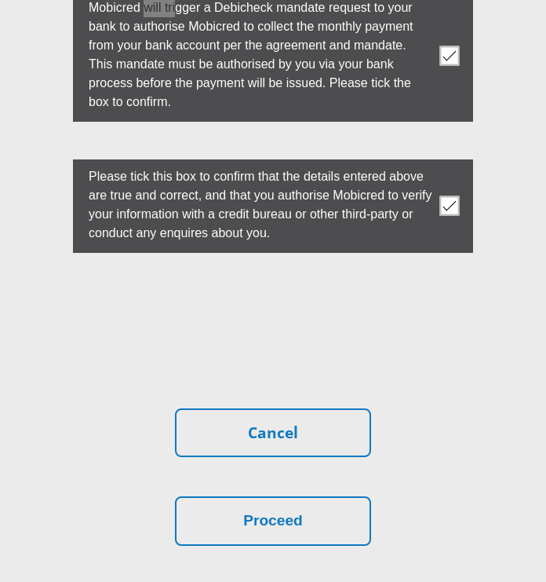
scroll to position [6510, 0]
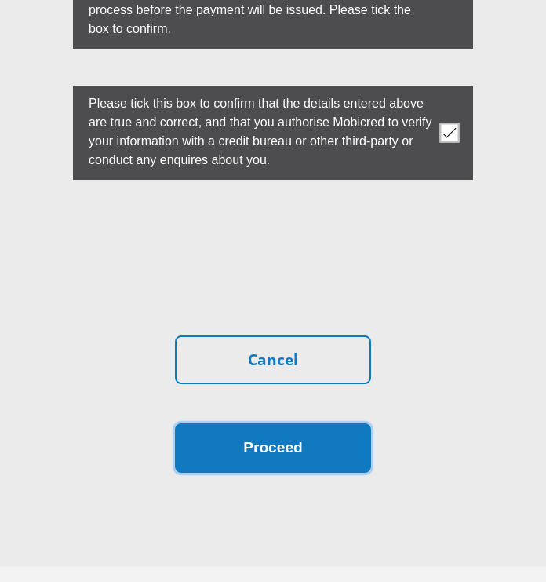
click at [205, 435] on button "Proceed" at bounding box center [273, 447] width 196 height 49
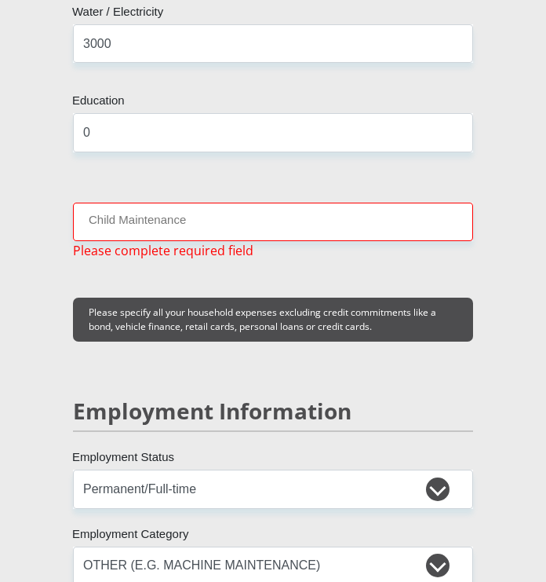
scroll to position [3295, 0]
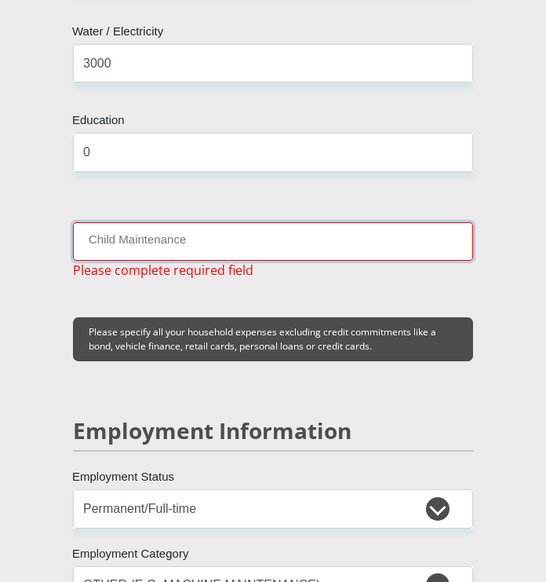
click at [86, 222] on input "Child Maintenance" at bounding box center [273, 241] width 400 height 38
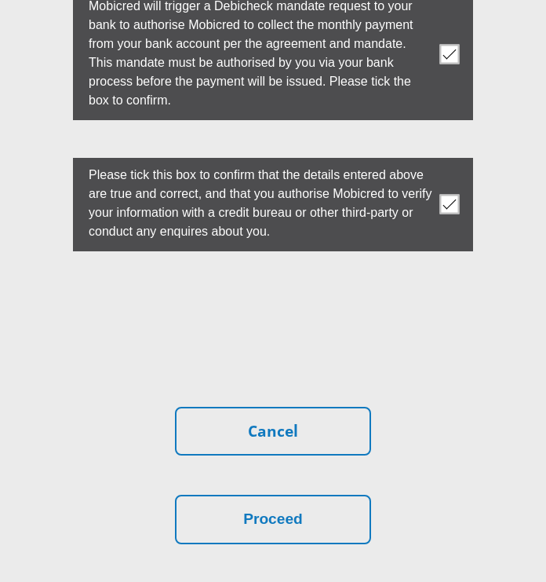
scroll to position [6567, 0]
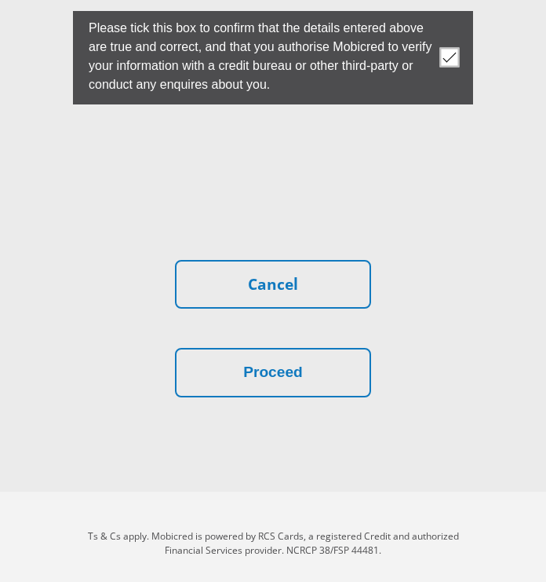
type input "0"
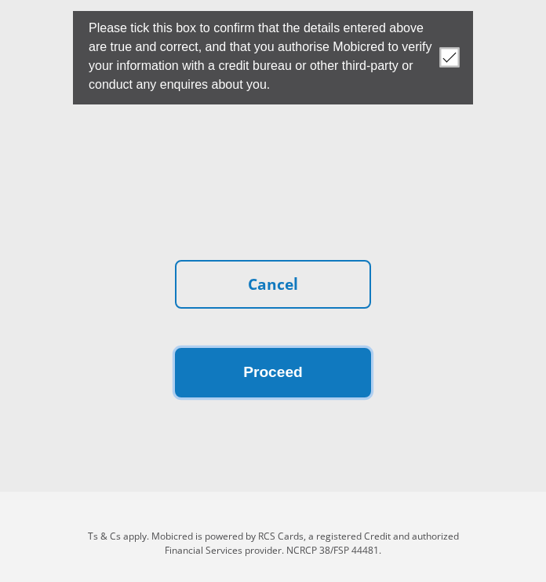
click at [193, 369] on button "Proceed" at bounding box center [273, 372] width 196 height 49
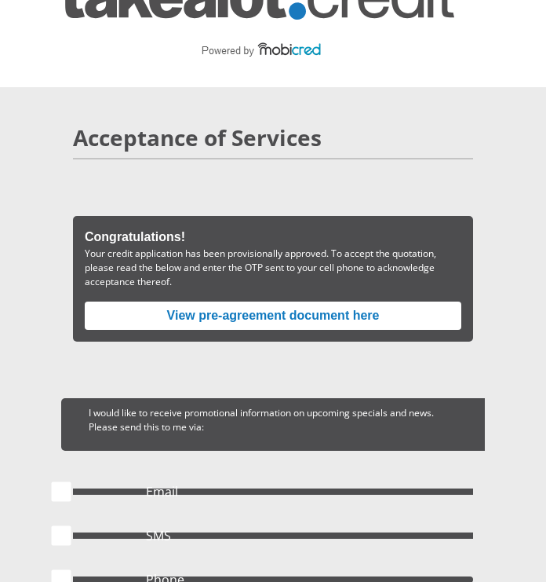
scroll to position [56, 0]
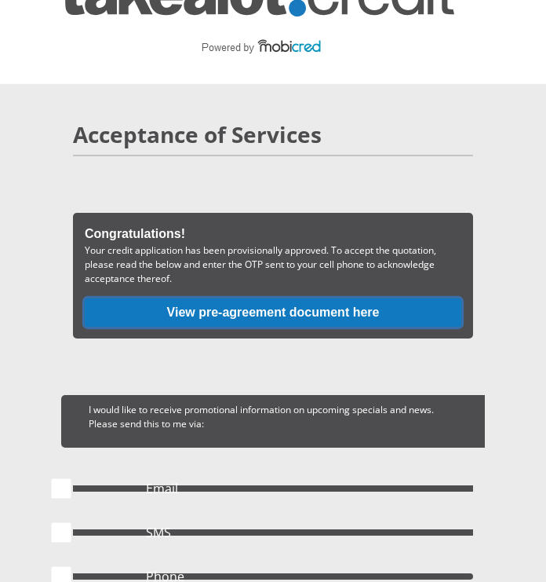
click at [107, 316] on button "View pre-agreement document here" at bounding box center [273, 312] width 377 height 28
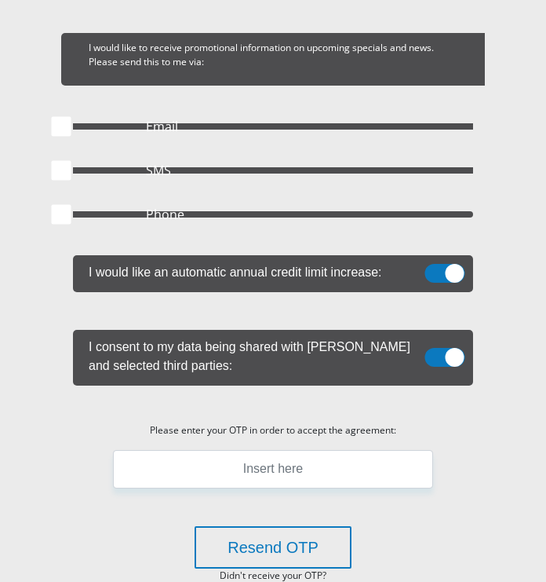
scroll to position [417, 0]
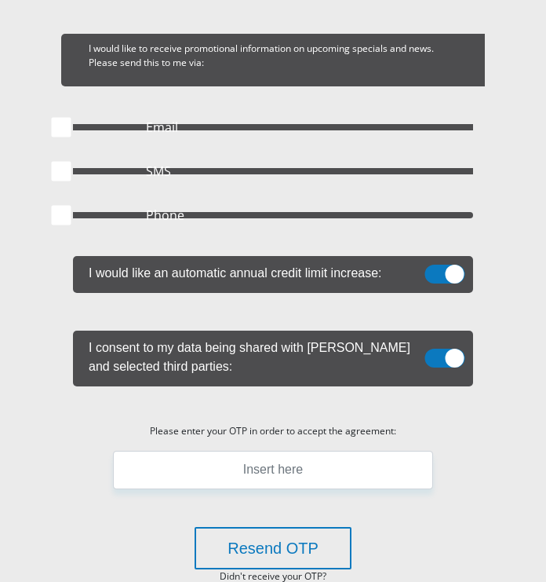
click at [444, 283] on span at bounding box center [446, 274] width 40 height 19
click at [454, 269] on input "checkbox" at bounding box center [454, 269] width 0 height 0
click at [438, 356] on span at bounding box center [446, 358] width 40 height 19
click at [454, 344] on input "checkbox" at bounding box center [454, 344] width 0 height 0
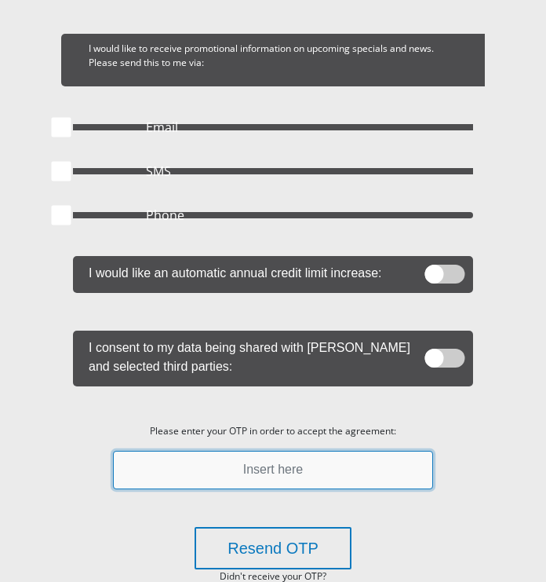
click at [141, 477] on input "text" at bounding box center [273, 470] width 320 height 38
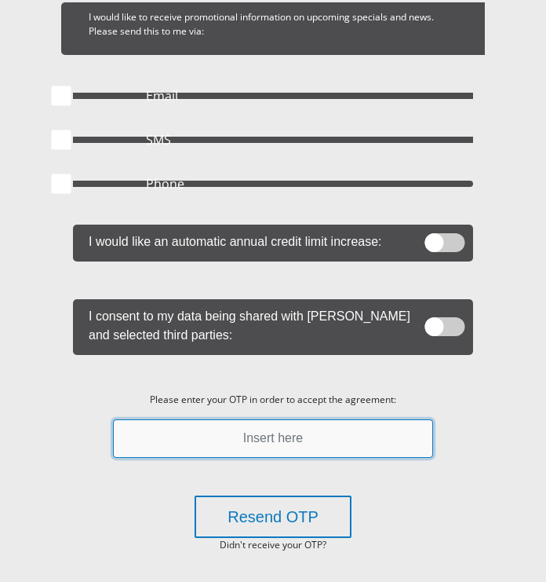
scroll to position [458, 0]
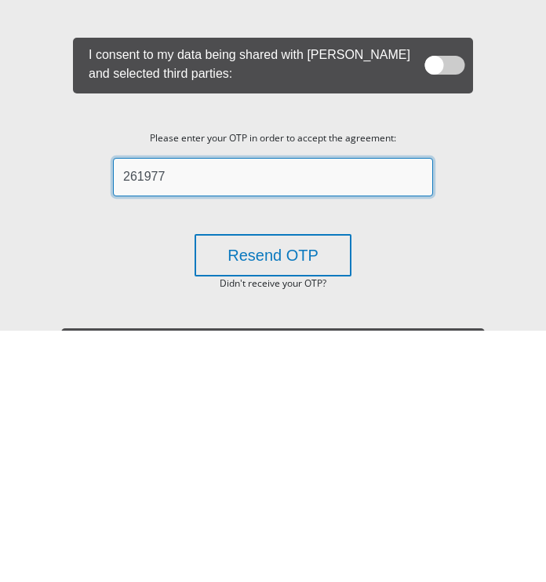
type input "261977"
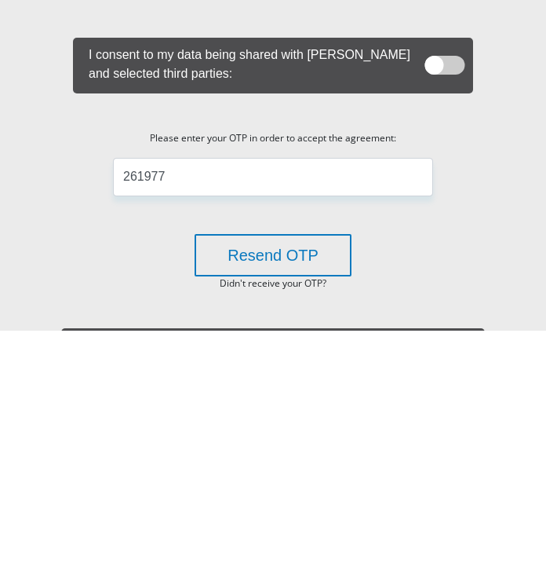
click at [41, 459] on section "Acceptance of Services Congratulations! Your credit application has been provis…" at bounding box center [273, 284] width 546 height 1204
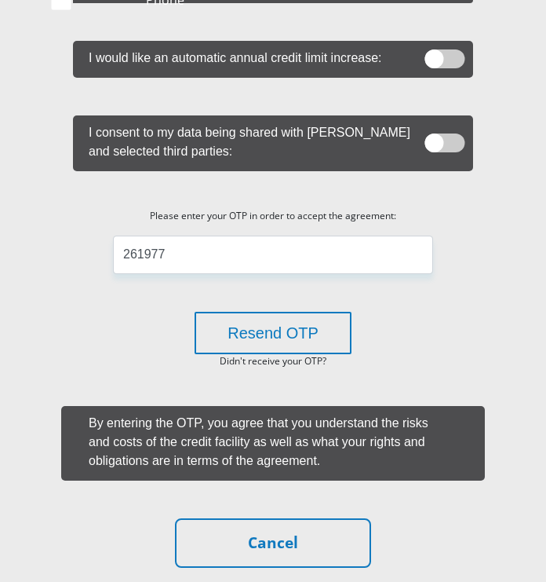
scroll to position [791, 0]
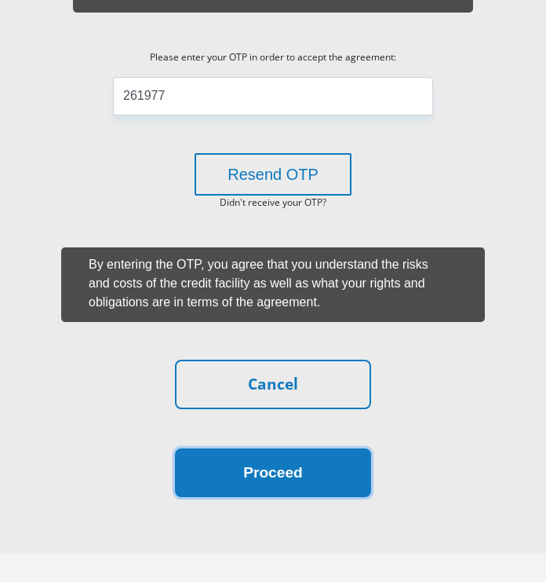
click at [191, 479] on button "Proceed" at bounding box center [273, 472] width 196 height 49
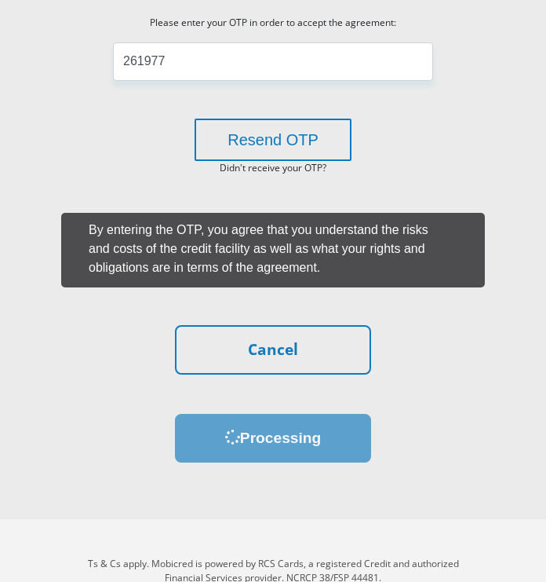
scroll to position [847, 0]
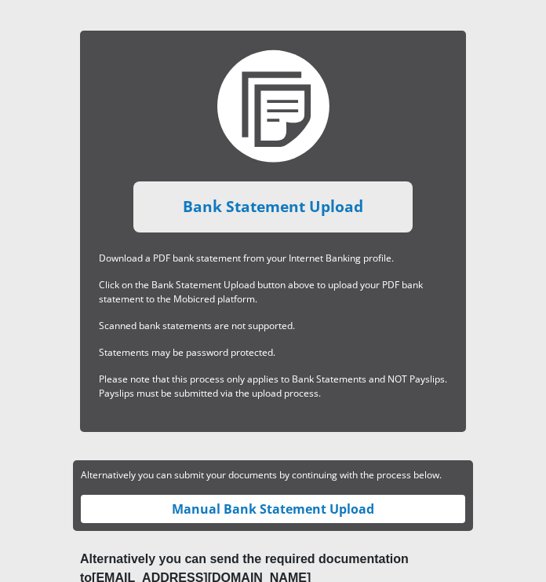
scroll to position [905, 0]
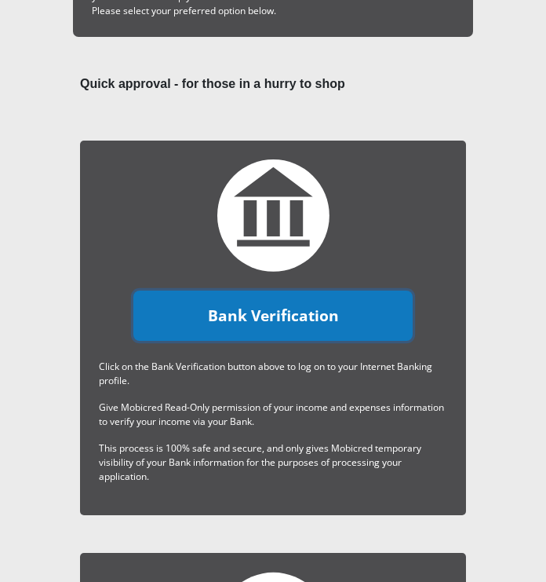
click at [179, 321] on link "Bank Verification" at bounding box center [272, 315] width 279 height 51
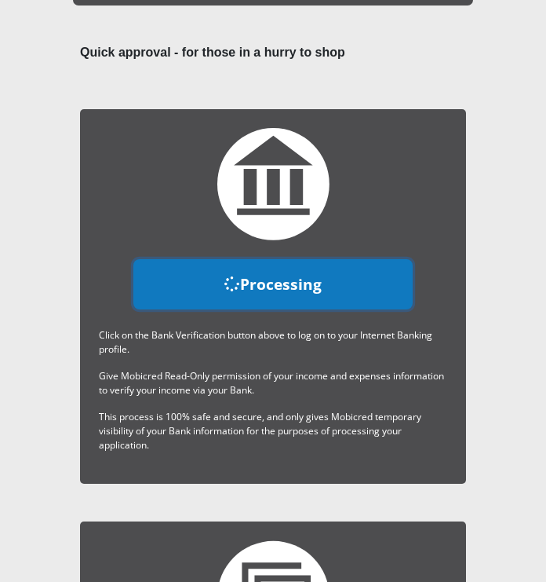
scroll to position [378, 0]
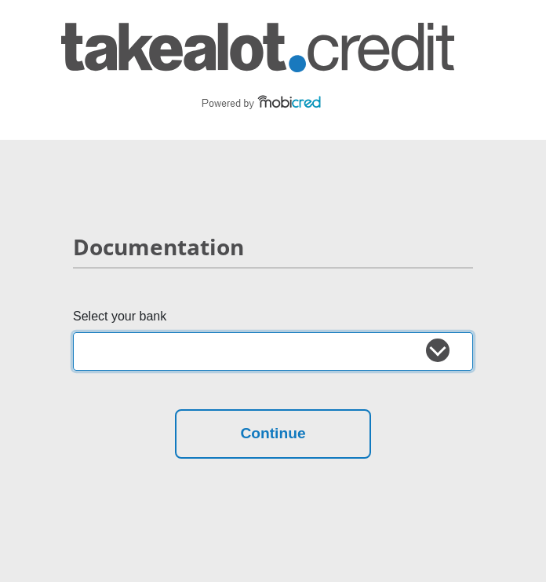
click at [437, 356] on select "Absa Capitec Bank Discovery Bank First National Bank Nedbank Standard Bank Tyme…" at bounding box center [273, 351] width 400 height 38
click at [437, 360] on select "Absa Capitec Bank Discovery Bank First National Bank Nedbank Standard Bank Tyme…" at bounding box center [273, 351] width 400 height 38
click at [73, 332] on select "Absa Capitec Bank Discovery Bank First National Bank Nedbank Standard Bank Tyme…" at bounding box center [273, 351] width 400 height 38
click at [93, 358] on select "Absa Capitec Bank Discovery Bank First National Bank Nedbank Standard Bank Tyme…" at bounding box center [273, 351] width 400 height 38
click at [73, 332] on select "Absa Capitec Bank Discovery Bank First National Bank Nedbank Standard Bank Tyme…" at bounding box center [273, 351] width 400 height 38
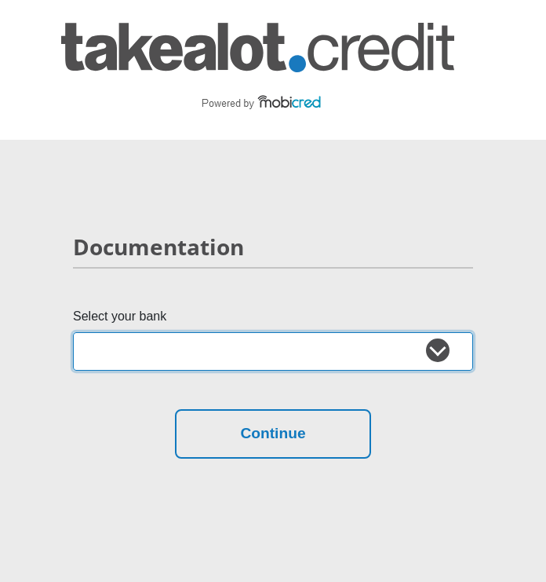
scroll to position [55, 0]
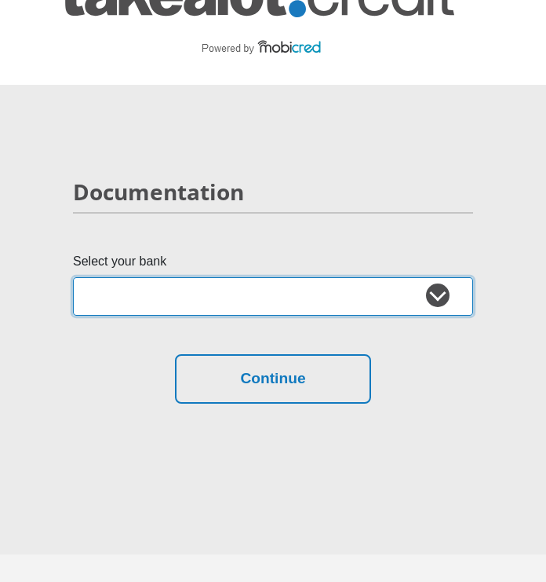
click at [130, 295] on select "Absa Capitec Bank Discovery Bank First National Bank Nedbank Standard Bank Tyme…" at bounding box center [273, 296] width 400 height 38
click at [73, 277] on select "Absa Capitec Bank Discovery Bank First National Bank Nedbank Standard Bank Tyme…" at bounding box center [273, 296] width 400 height 38
click at [115, 298] on select "Absa Capitec Bank Discovery Bank First National Bank Nedbank Standard Bank Tyme…" at bounding box center [273, 296] width 400 height 38
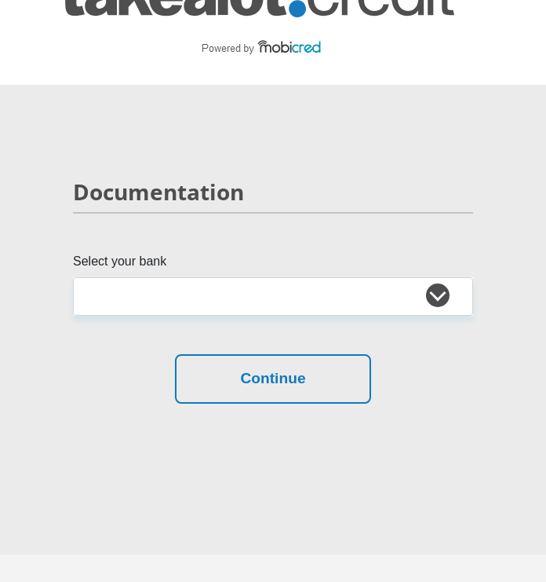
click at [32, 504] on section "Documentation Select your bank Absa Capitec Bank Discovery Bank First National …" at bounding box center [273, 319] width 546 height 469
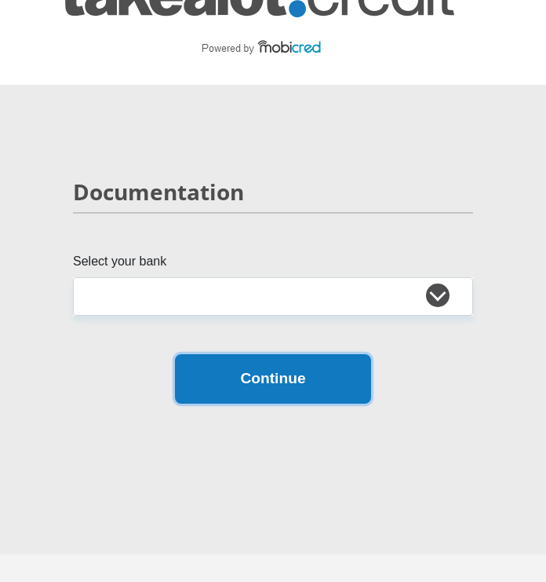
click at [214, 384] on button "Continue" at bounding box center [273, 378] width 196 height 49
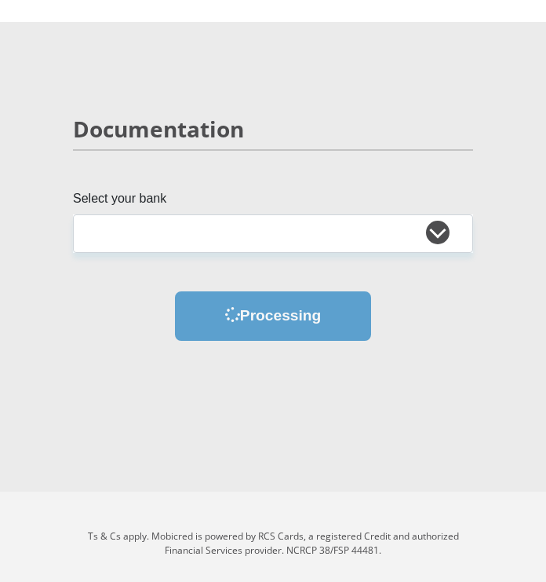
scroll to position [121, 0]
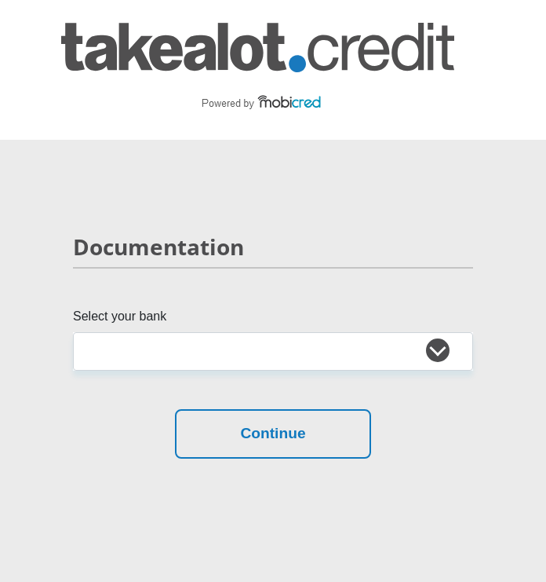
scroll to position [121, 0]
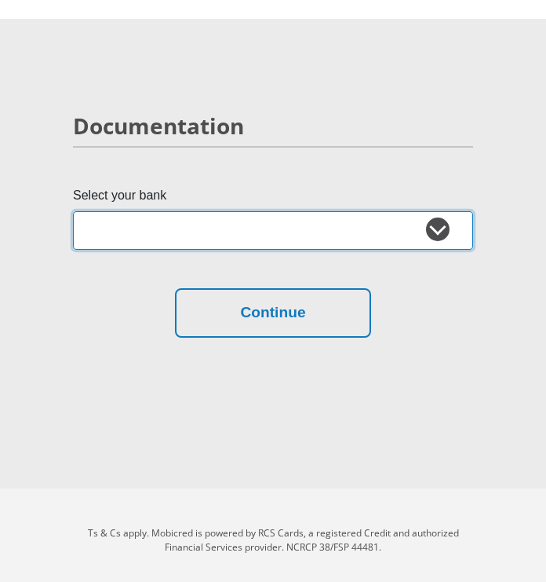
click at [108, 236] on select "Absa Capitec Bank Discovery Bank First National Bank Nedbank Standard Bank Tyme…" at bounding box center [273, 230] width 400 height 38
select select "{"id":"10","title":"Discovery Bank","institution":"Discovery Bank","alias":"dis…"
click at [73, 211] on select "Absa Capitec Bank Discovery Bank First National Bank Nedbank Standard Bank Tyme…" at bounding box center [273, 230] width 400 height 38
click at [114, 244] on select "Absa Capitec Bank Discovery Bank First National Bank Nedbank Standard Bank Tyme…" at bounding box center [273, 230] width 400 height 38
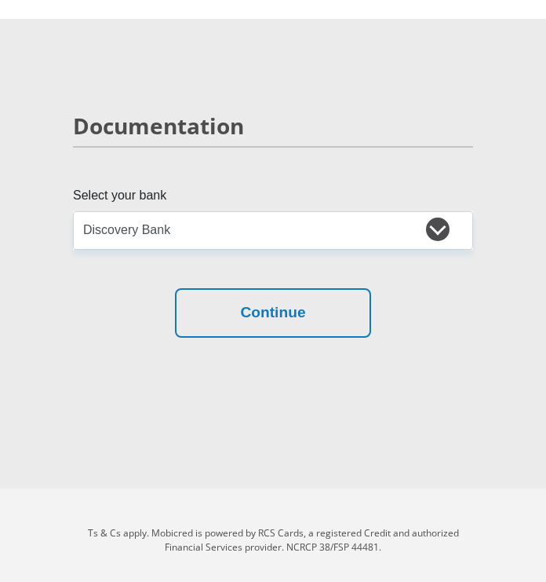
click at [25, 399] on section "Documentation Select your bank Absa Capitec Bank Discovery Bank First National …" at bounding box center [273, 253] width 546 height 469
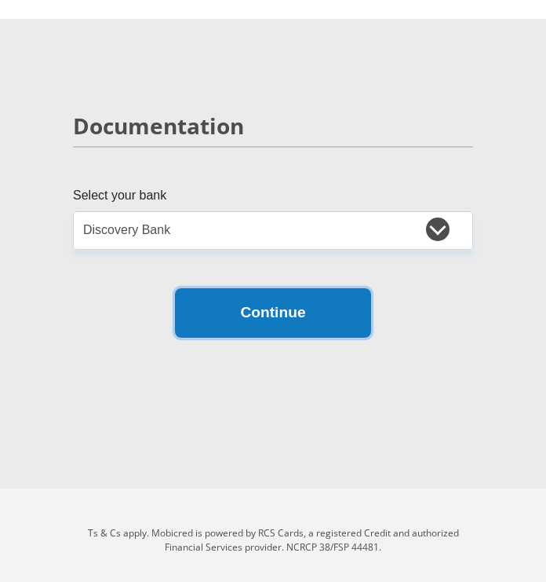
click at [206, 315] on button "Continue" at bounding box center [273, 312] width 196 height 49
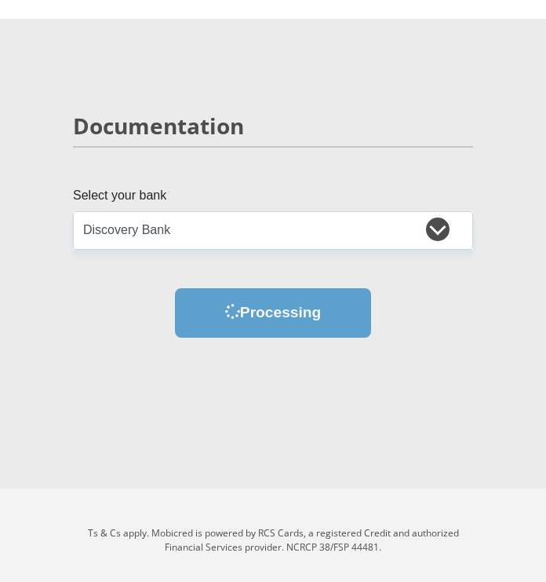
scroll to position [0, 0]
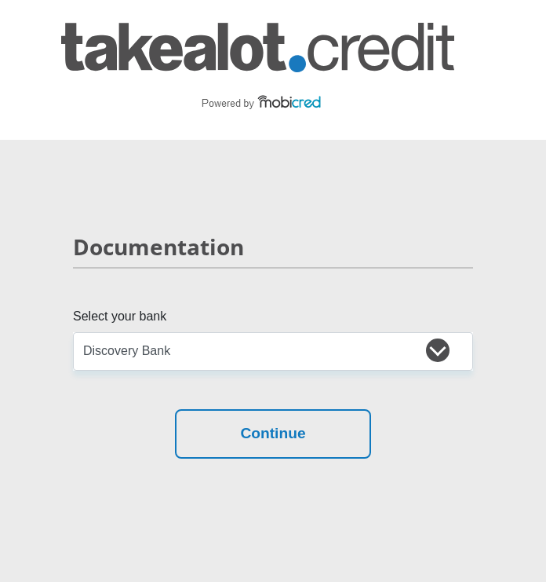
select select "{"id":"10","title":"Discovery Bank","institution":"Discovery Bank","alias":"dis…"
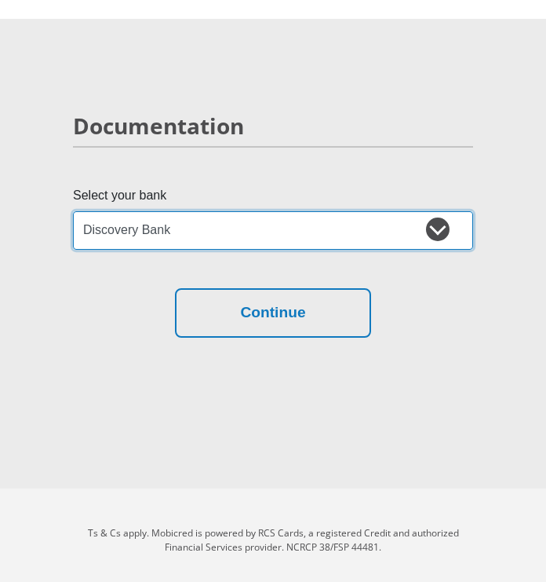
click at [119, 228] on select "Absa Capitec Bank Discovery Bank First National Bank Nedbank Standard Bank Tyme…" at bounding box center [273, 230] width 400 height 38
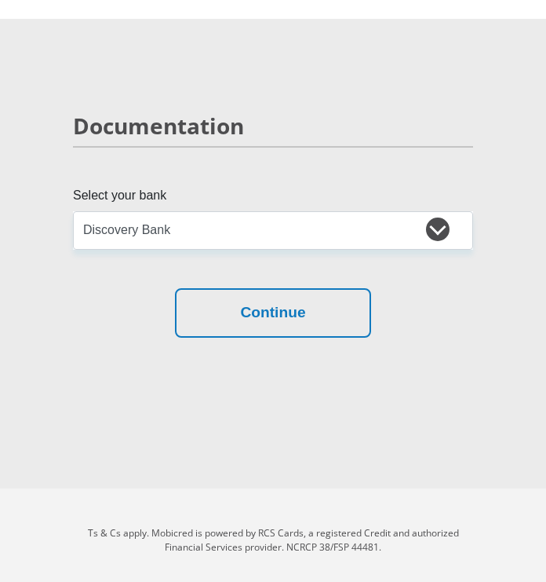
click at [31, 391] on section "Documentation Select your bank Absa Capitec Bank Discovery Bank First National …" at bounding box center [273, 253] width 546 height 469
